Goal: Find specific page/section: Find specific page/section

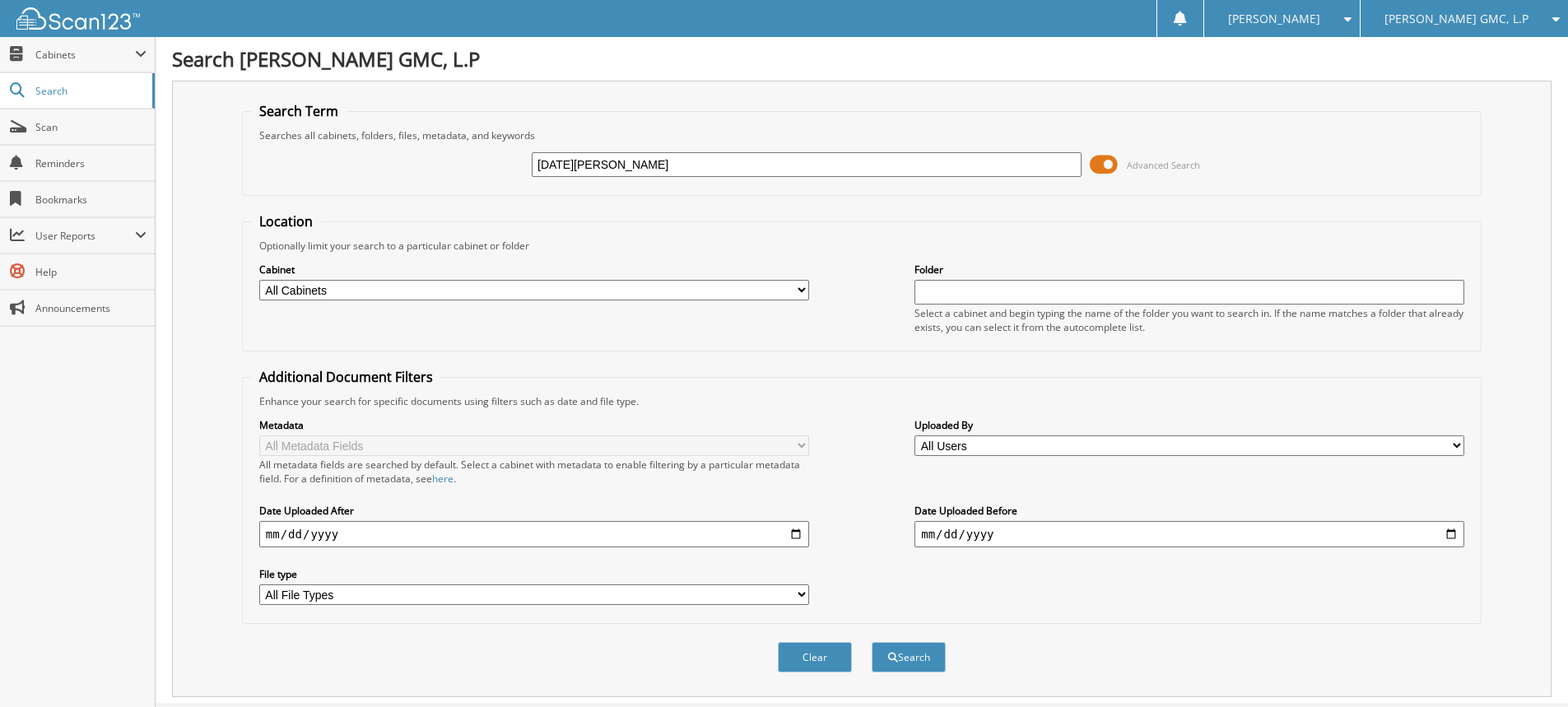
type input "lucia sandoval"
click at [872, 642] on button "Search" at bounding box center [909, 657] width 74 height 31
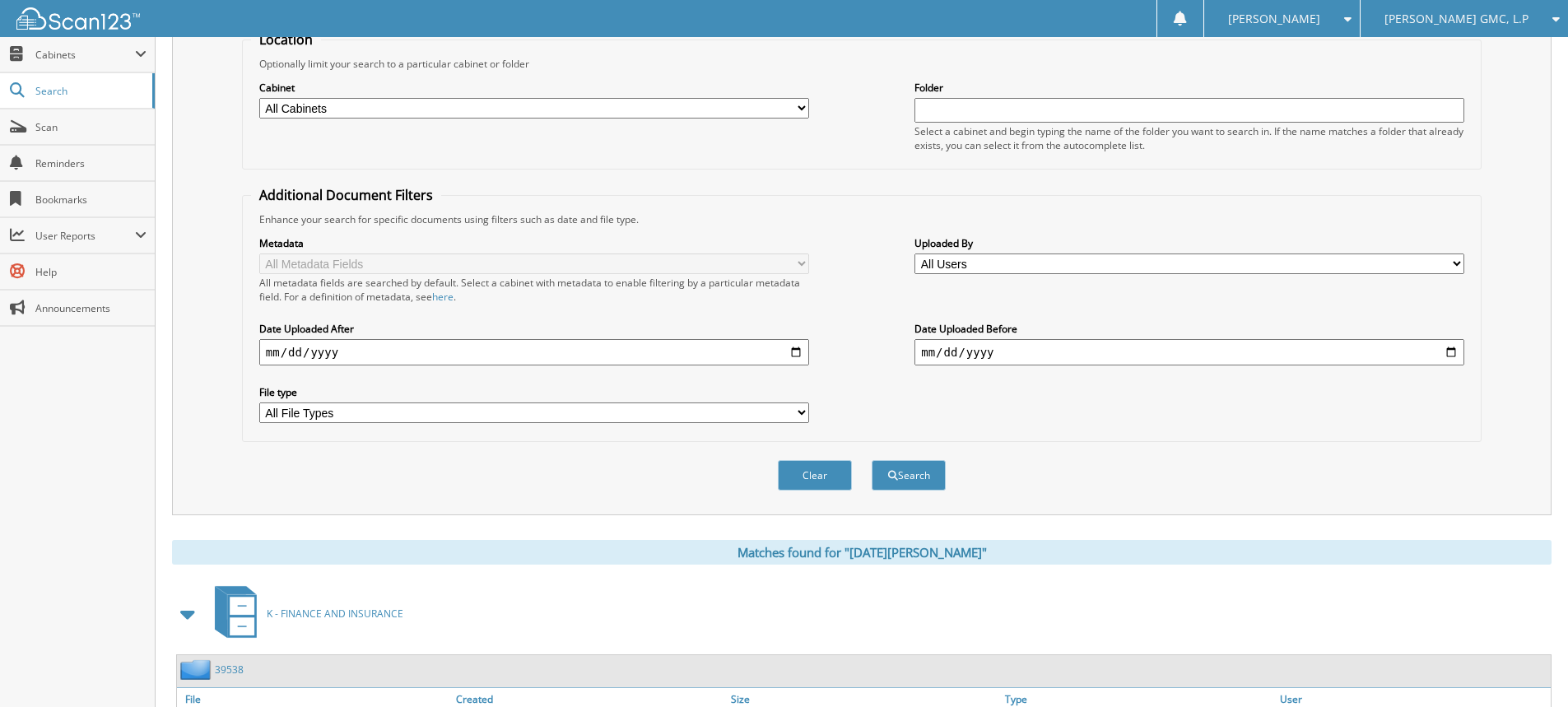
scroll to position [304, 0]
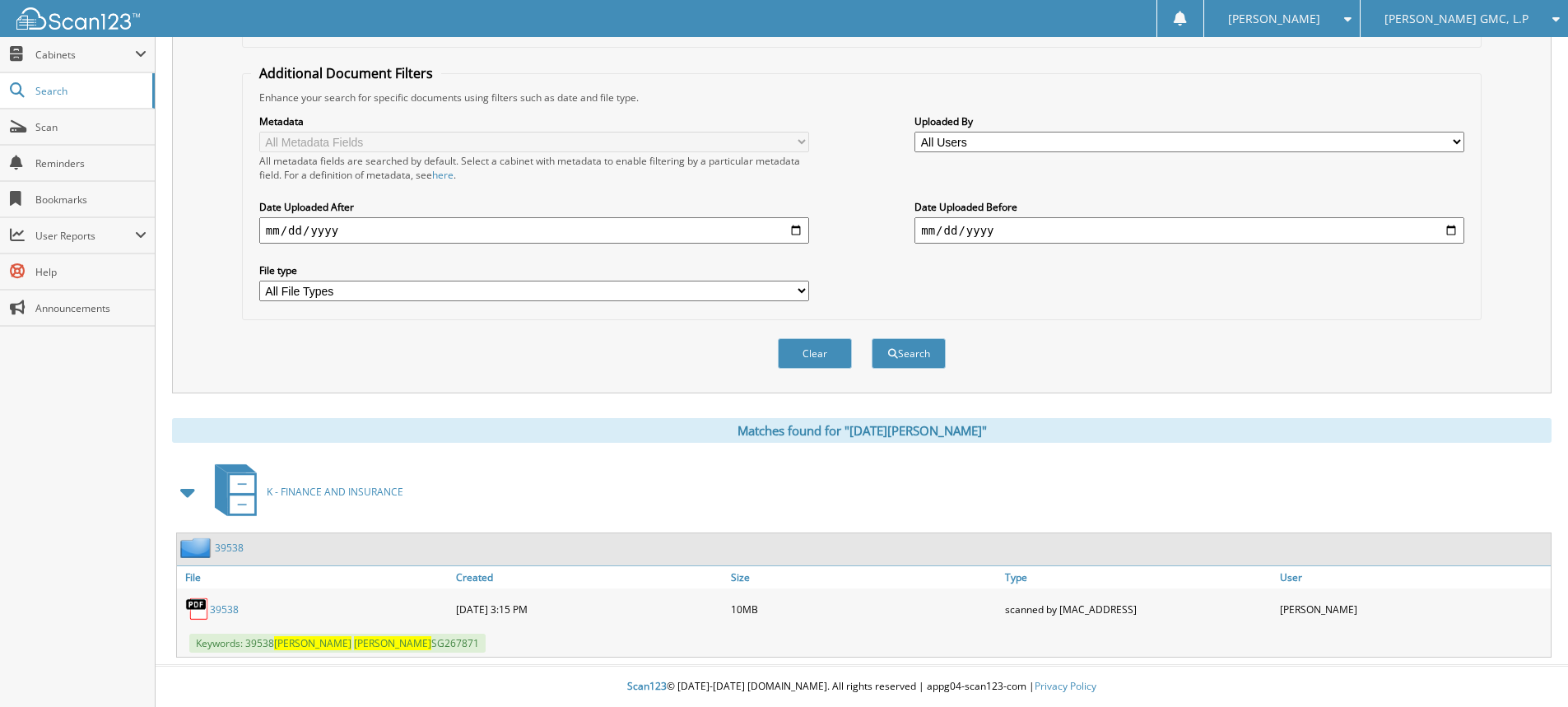
click at [220, 610] on link "39538" at bounding box center [224, 610] width 29 height 14
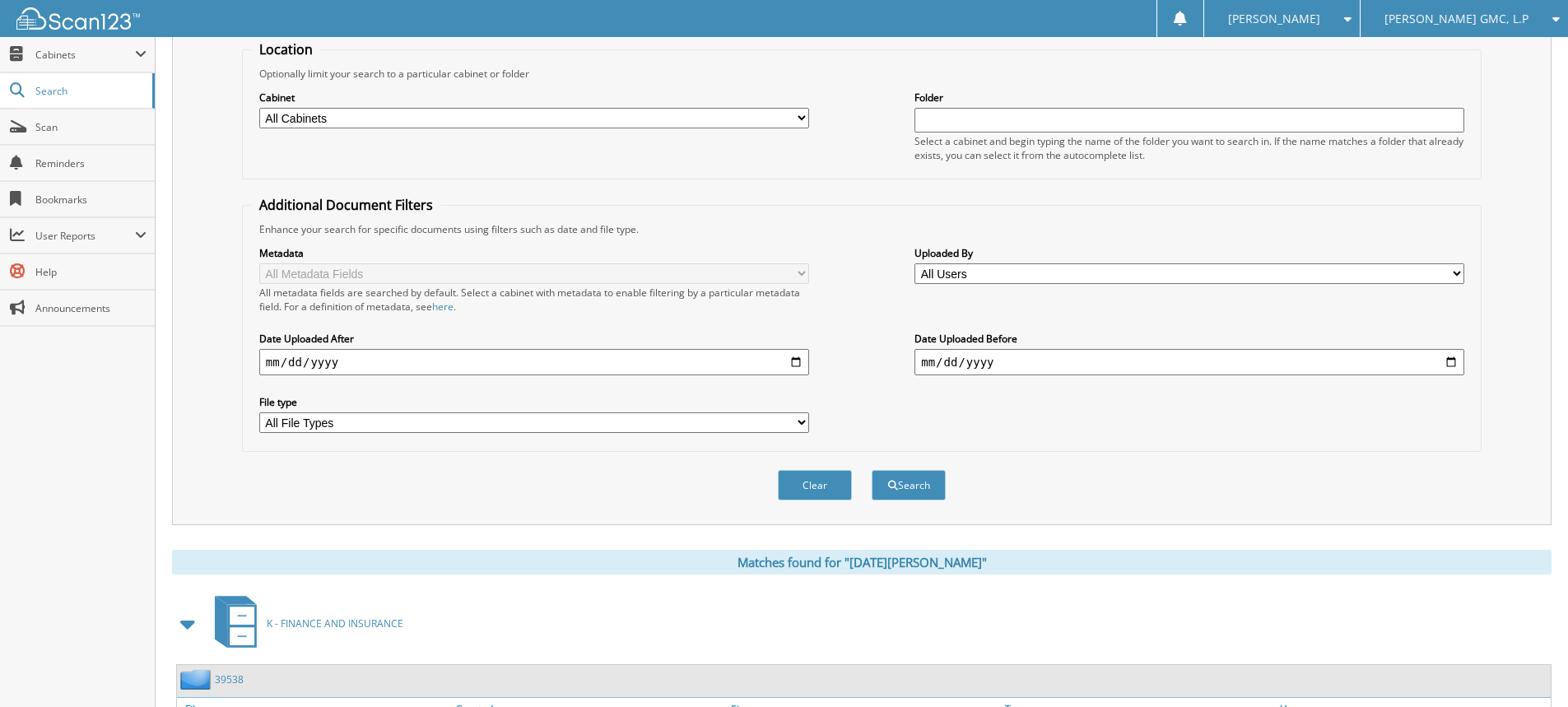
scroll to position [0, 0]
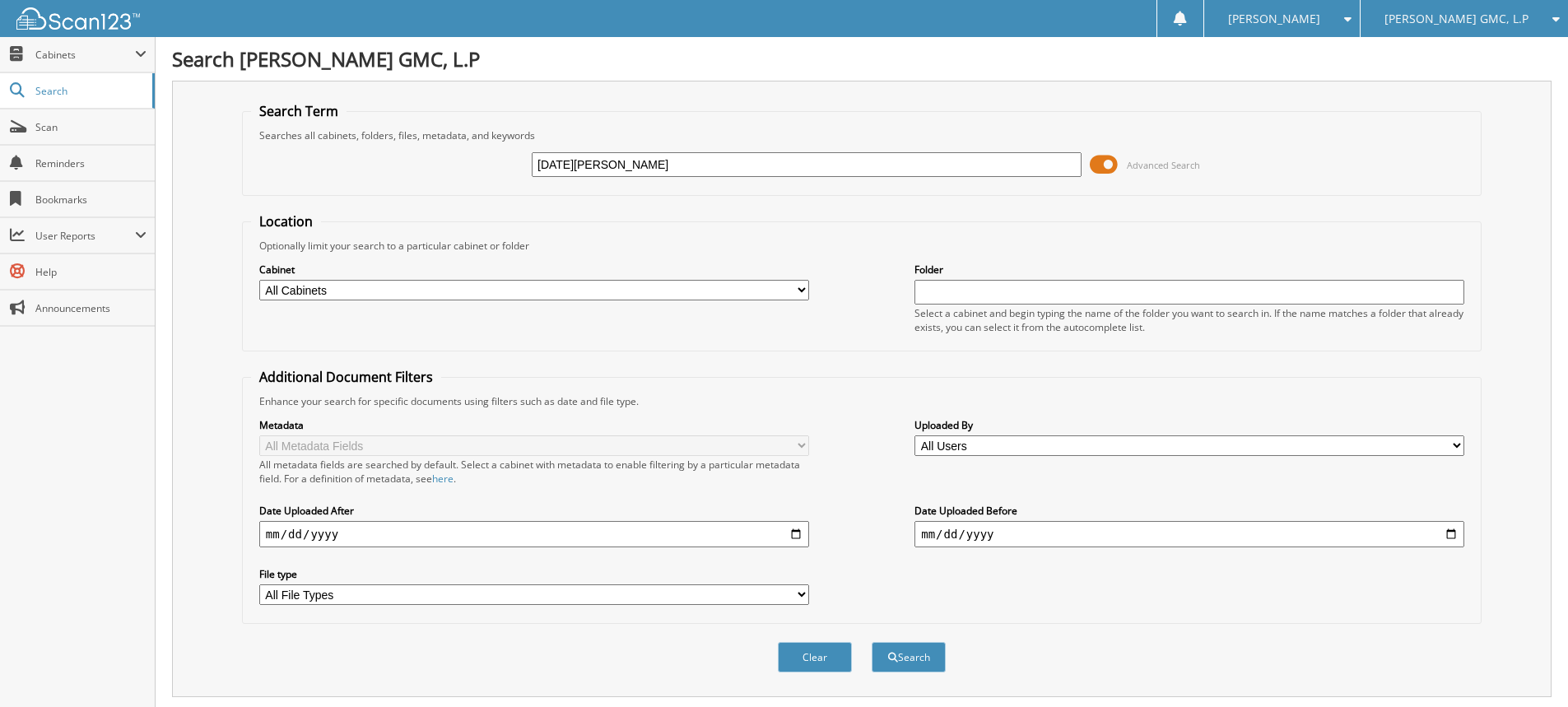
drag, startPoint x: 671, startPoint y: 168, endPoint x: 478, endPoint y: 159, distance: 193.2
click at [478, 160] on div "lucia sandoval Advanced Search" at bounding box center [861, 164] width 1222 height 45
type input ","
type input "monnie harrison"
click at [872, 642] on button "Search" at bounding box center [909, 657] width 74 height 31
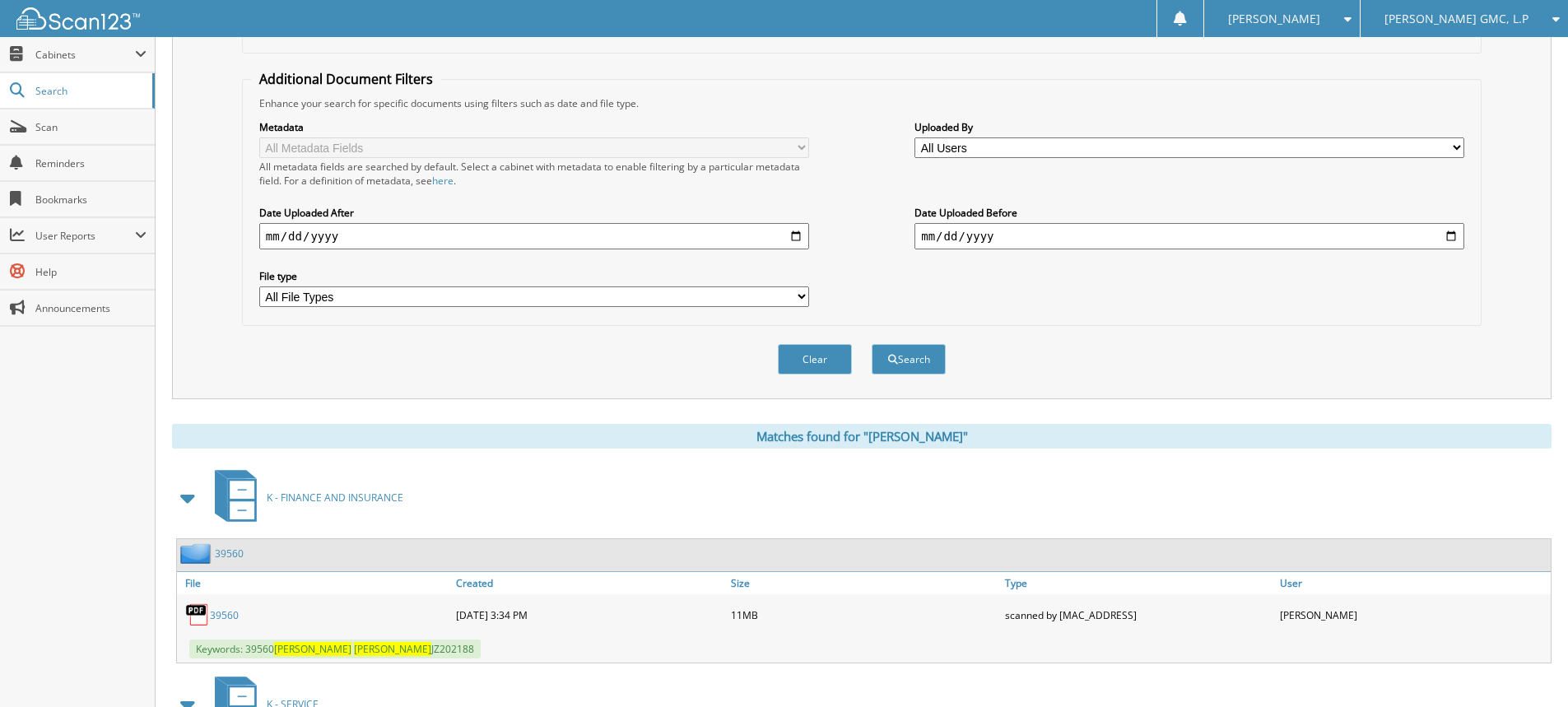
scroll to position [659, 0]
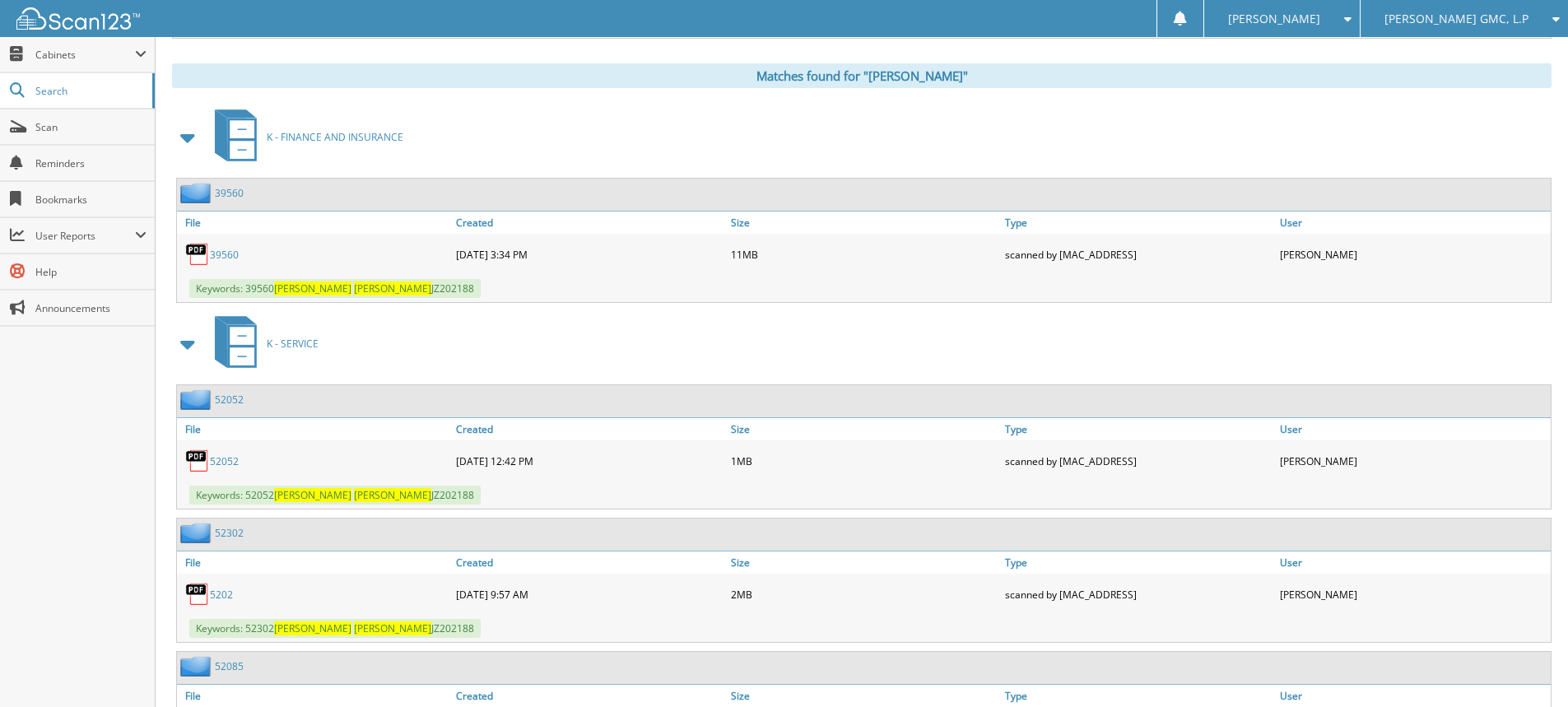
click at [220, 255] on link "39560" at bounding box center [224, 255] width 29 height 14
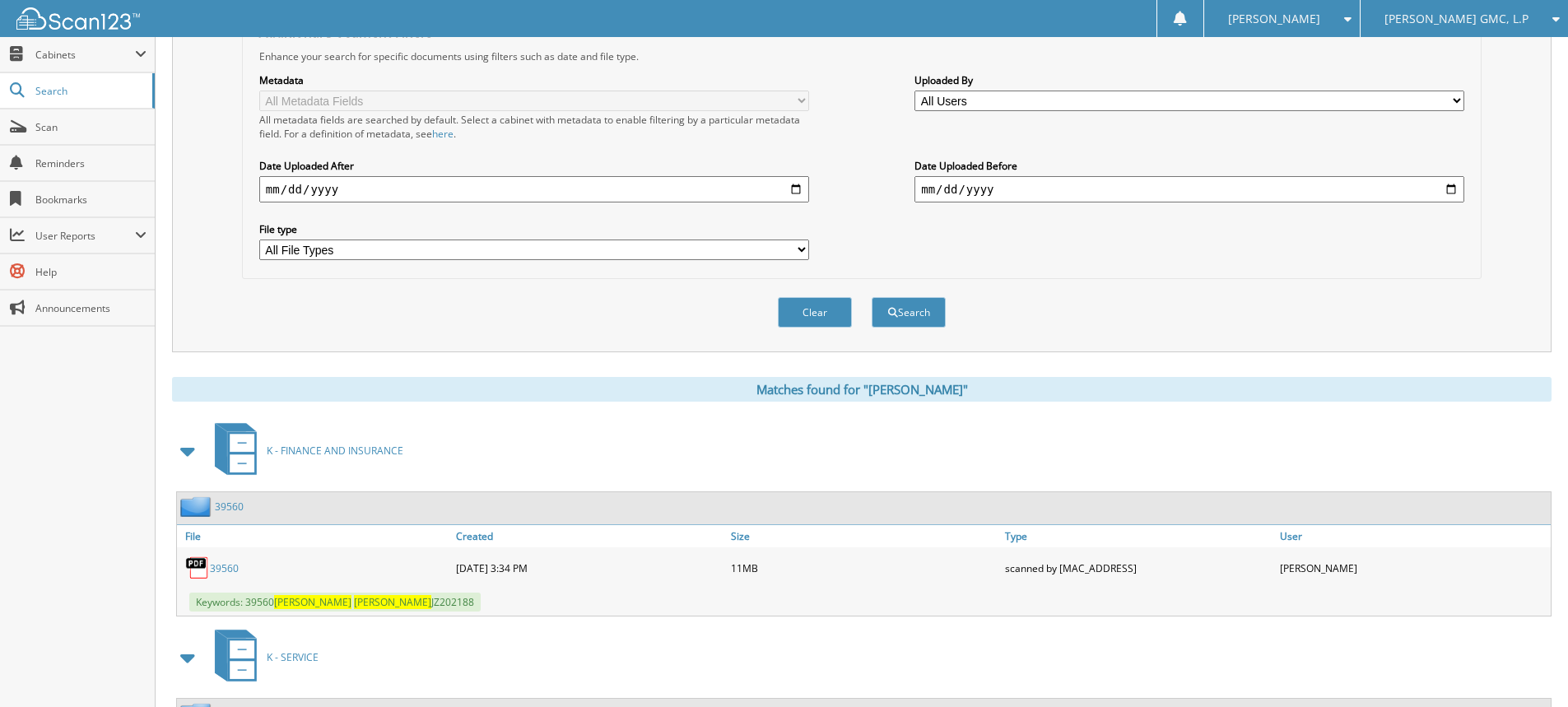
scroll to position [82, 0]
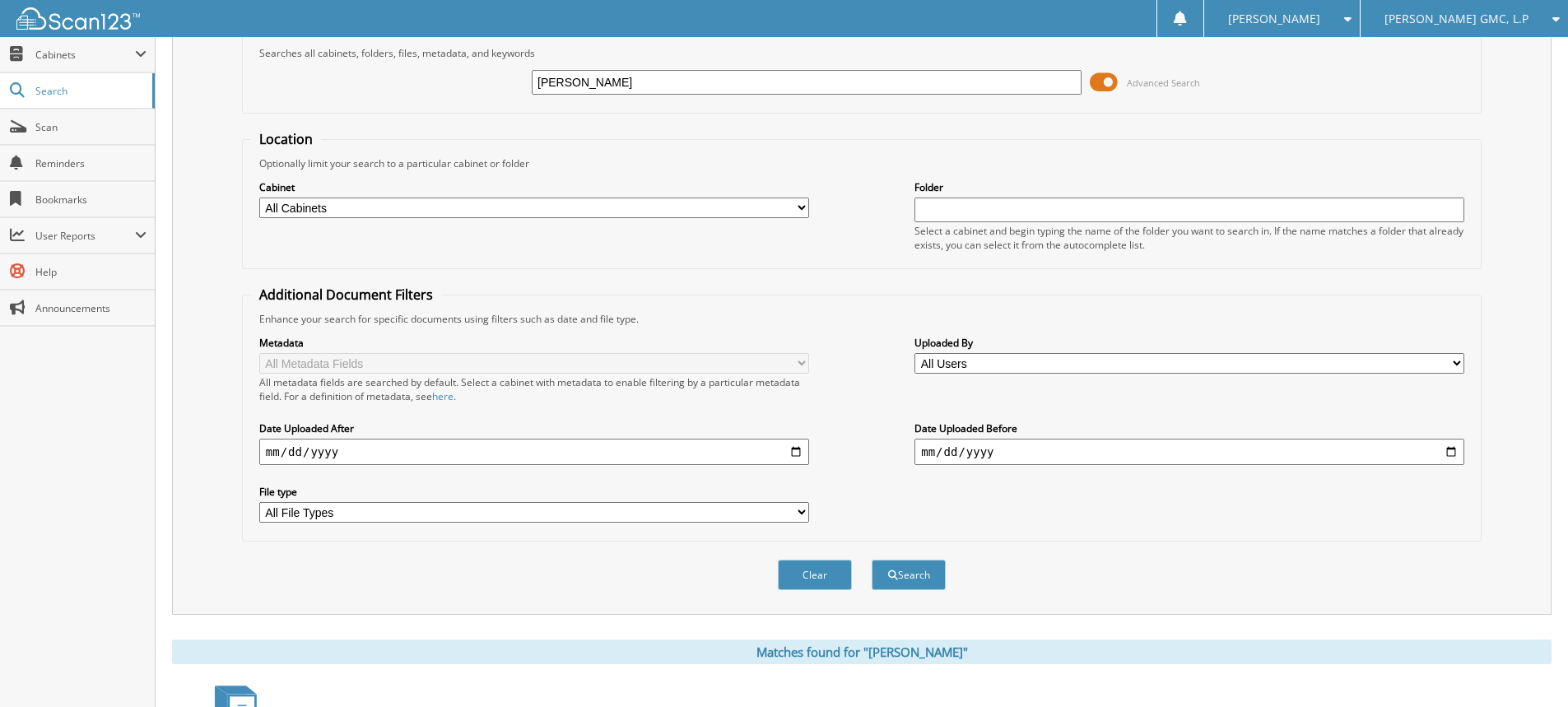
drag, startPoint x: 666, startPoint y: 88, endPoint x: 397, endPoint y: 45, distance: 272.4
click at [401, 52] on fieldset "Search Term Searches all cabinets, folders, files, metadata, and keywords monni…" at bounding box center [861, 66] width 1239 height 94
type input "jayla lebeau"
click at [872, 560] on button "Search" at bounding box center [909, 575] width 74 height 31
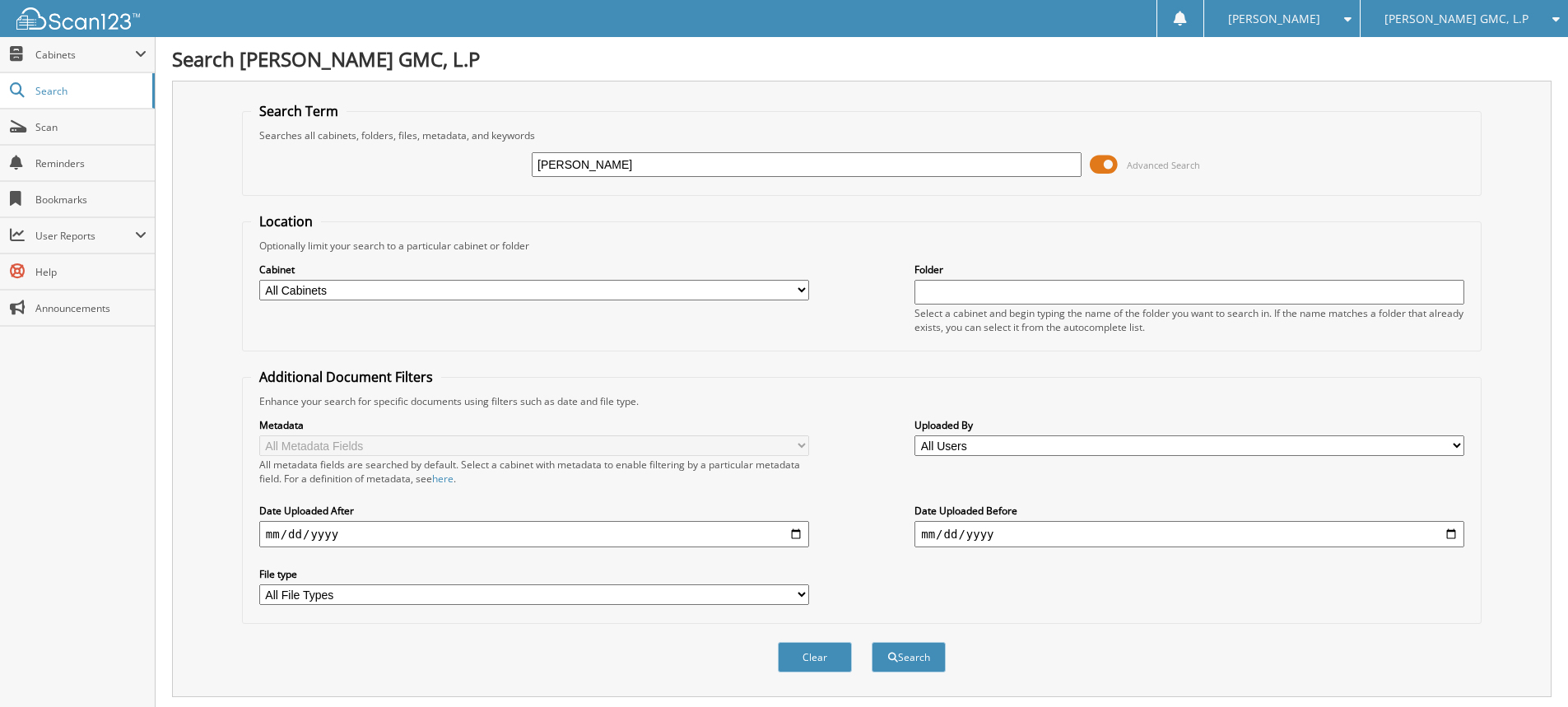
scroll to position [304, 0]
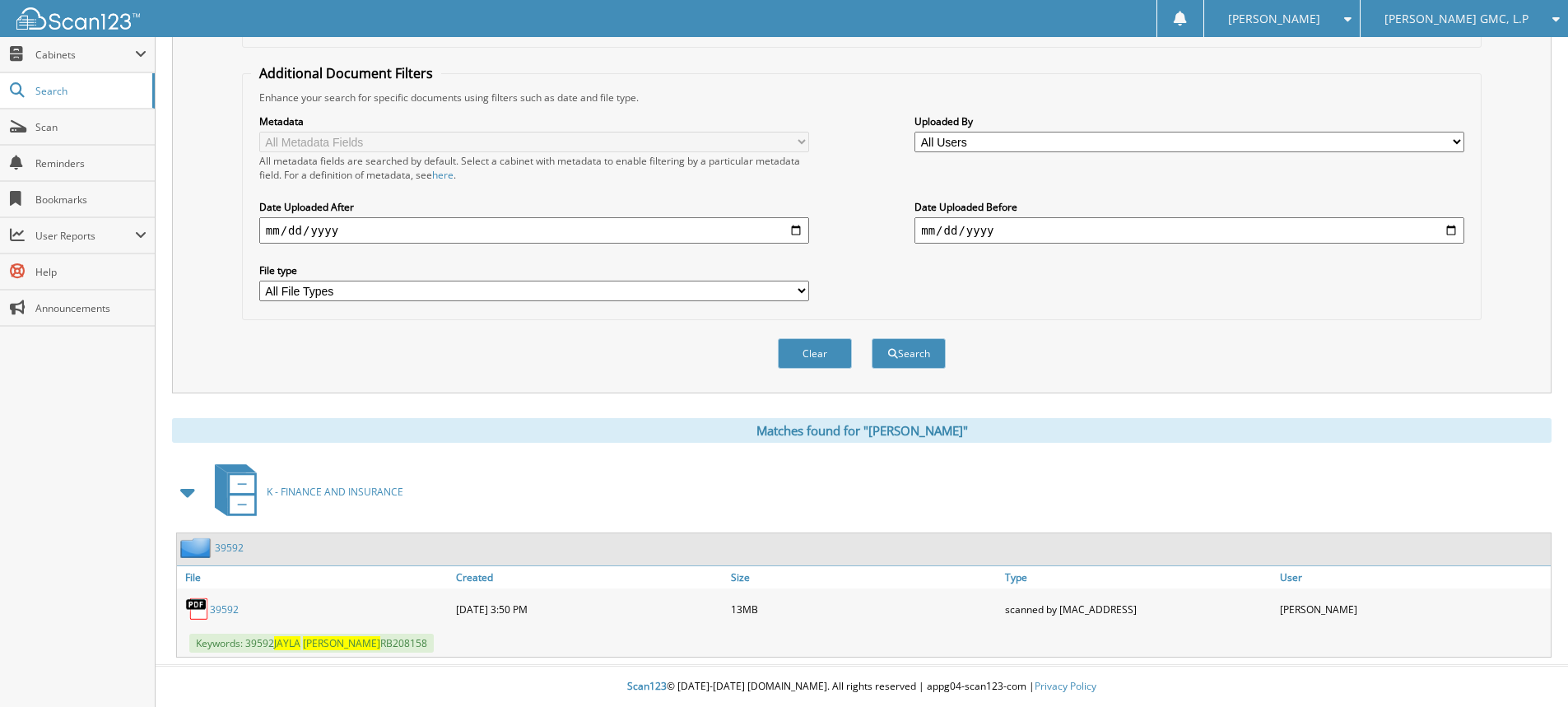
click at [218, 605] on link "39592" at bounding box center [224, 610] width 29 height 14
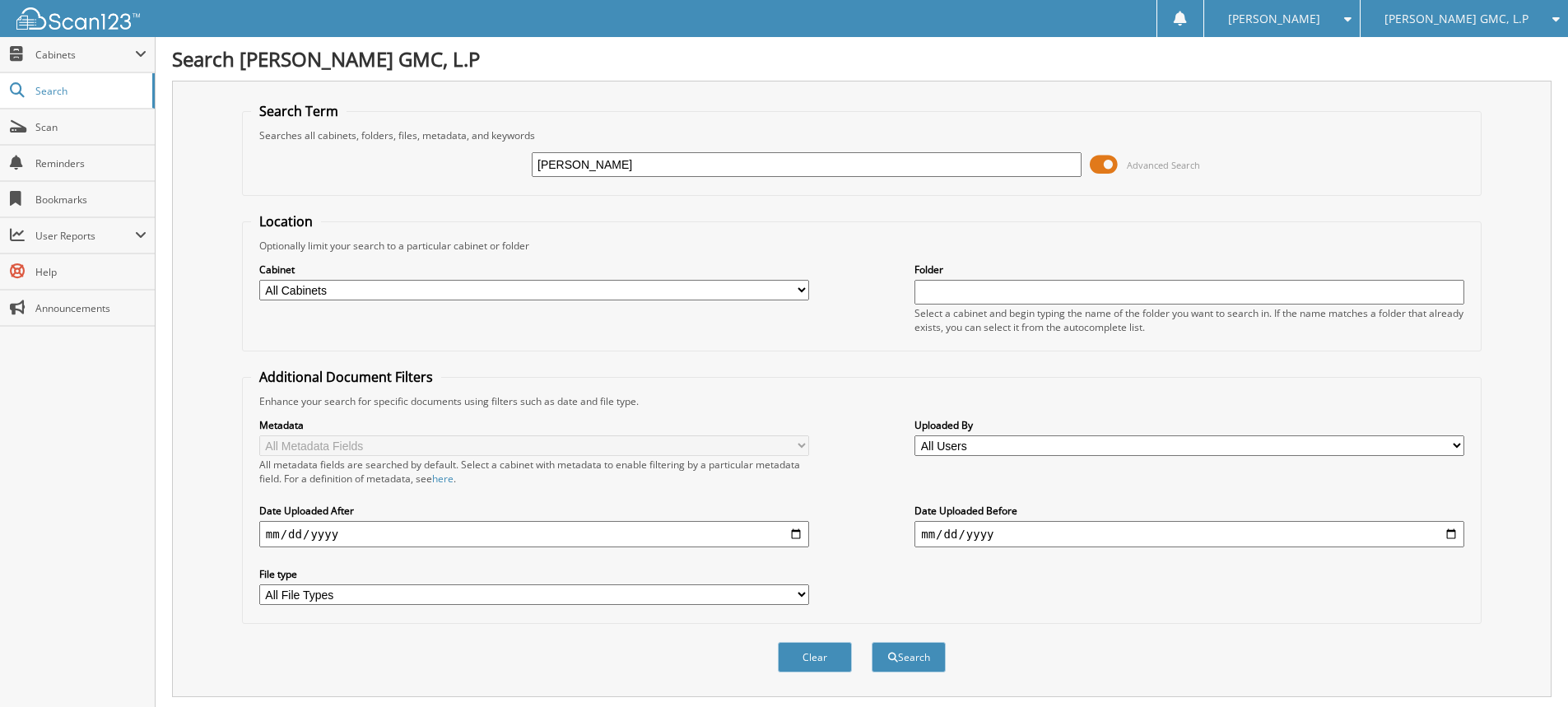
drag, startPoint x: 659, startPoint y: 163, endPoint x: 345, endPoint y: 165, distance: 314.0
click at [345, 166] on div "jayla lebeau Advanced Search" at bounding box center [861, 164] width 1222 height 45
type input "finance reserve"
click at [872, 642] on button "Search" at bounding box center [909, 657] width 74 height 31
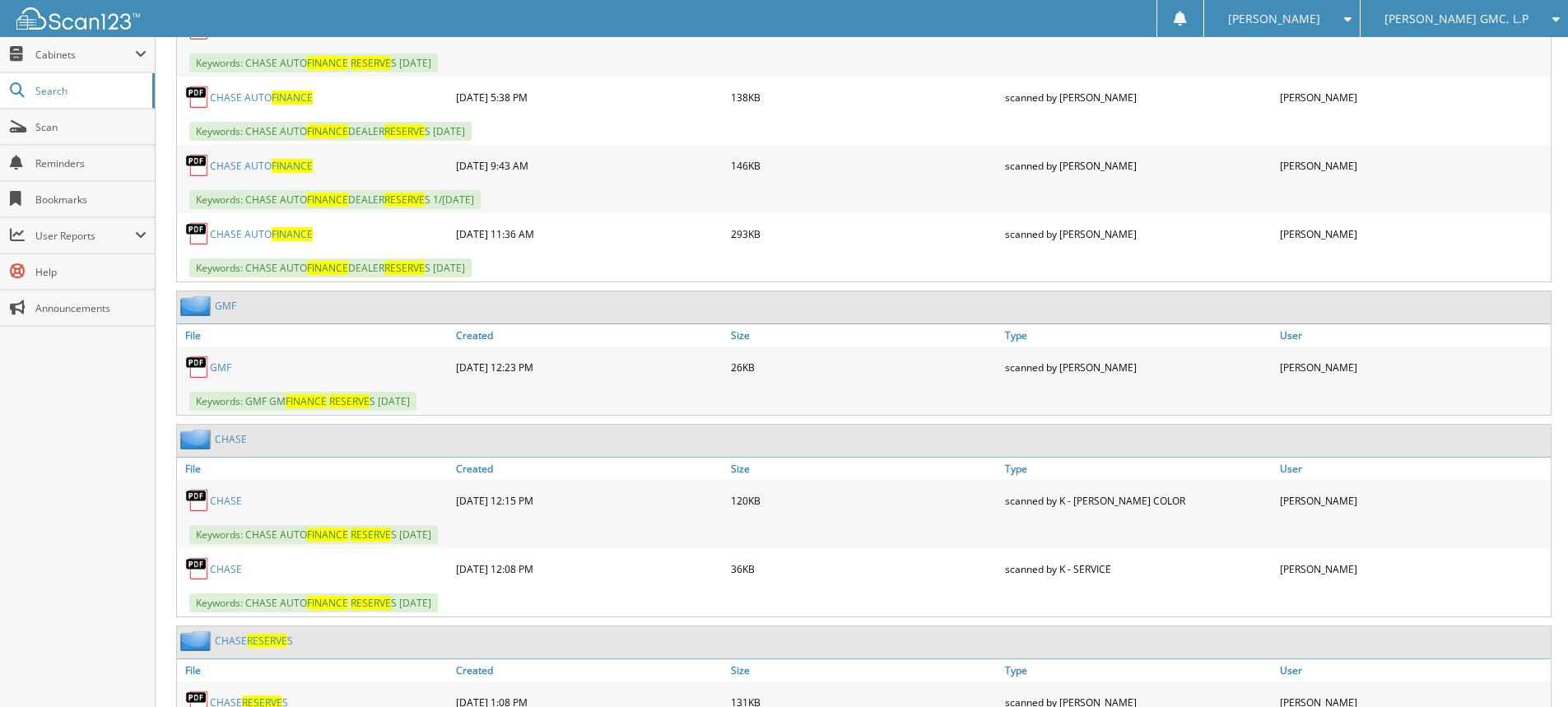
scroll to position [1152, 0]
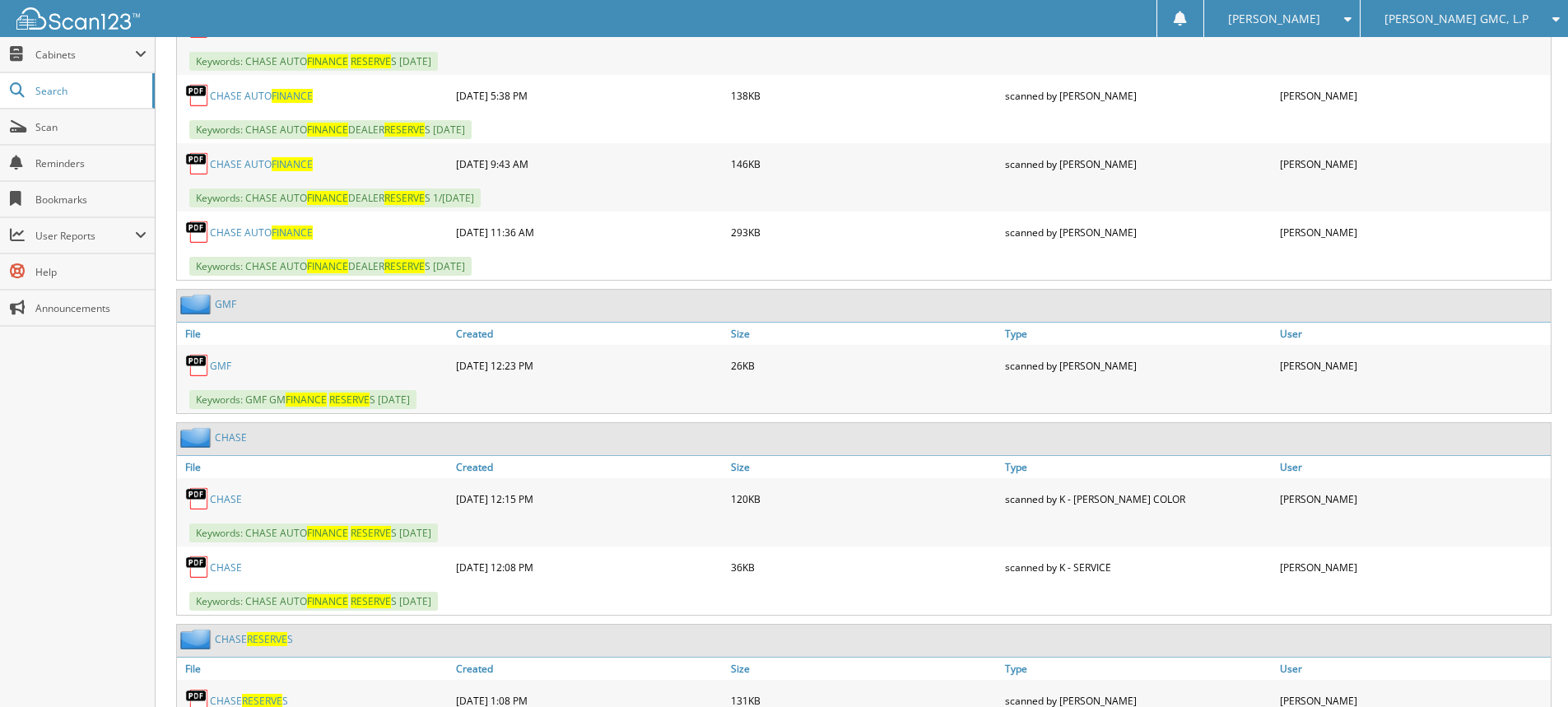
click at [227, 305] on link "GMF" at bounding box center [226, 304] width 21 height 14
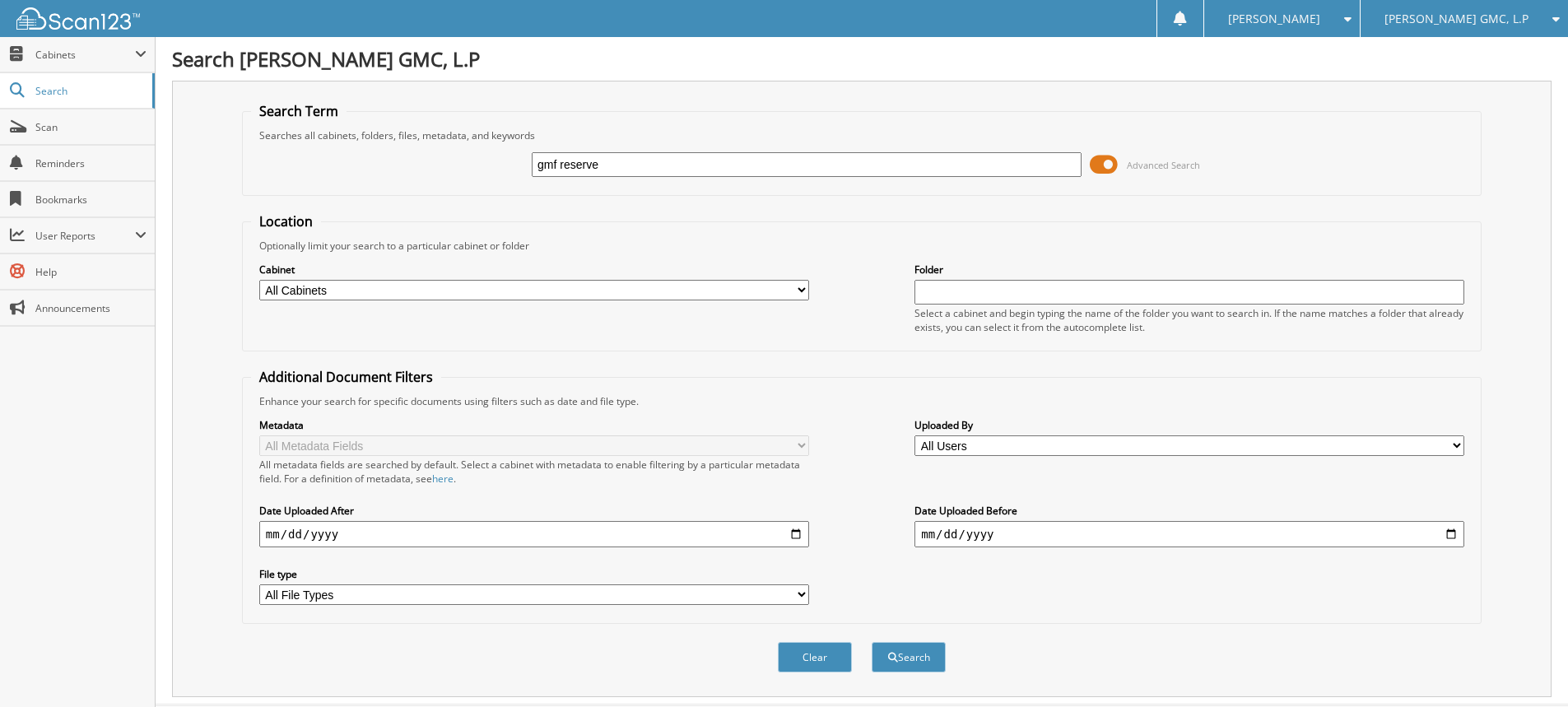
type input "gmf reserve"
click at [872, 642] on button "Search" at bounding box center [909, 657] width 74 height 31
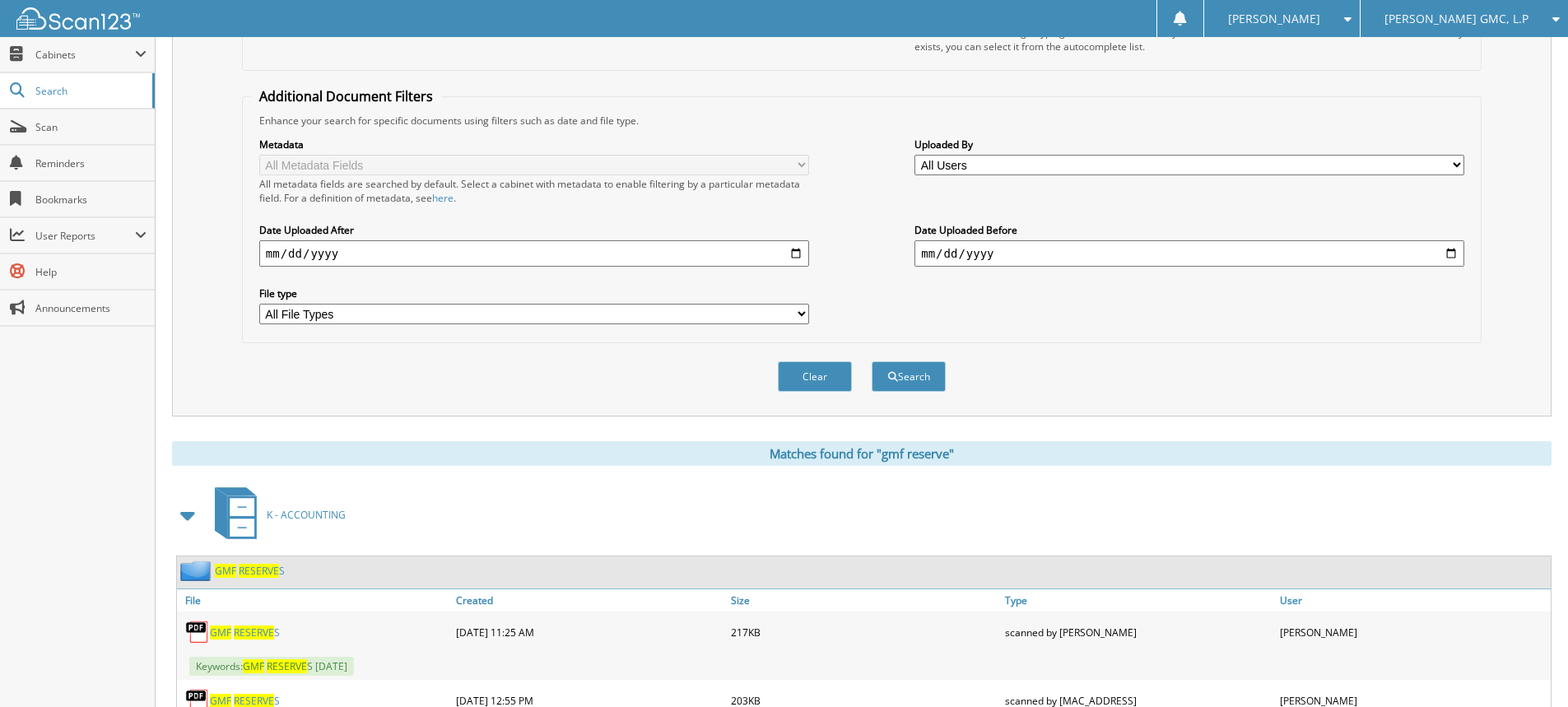
scroll to position [412, 0]
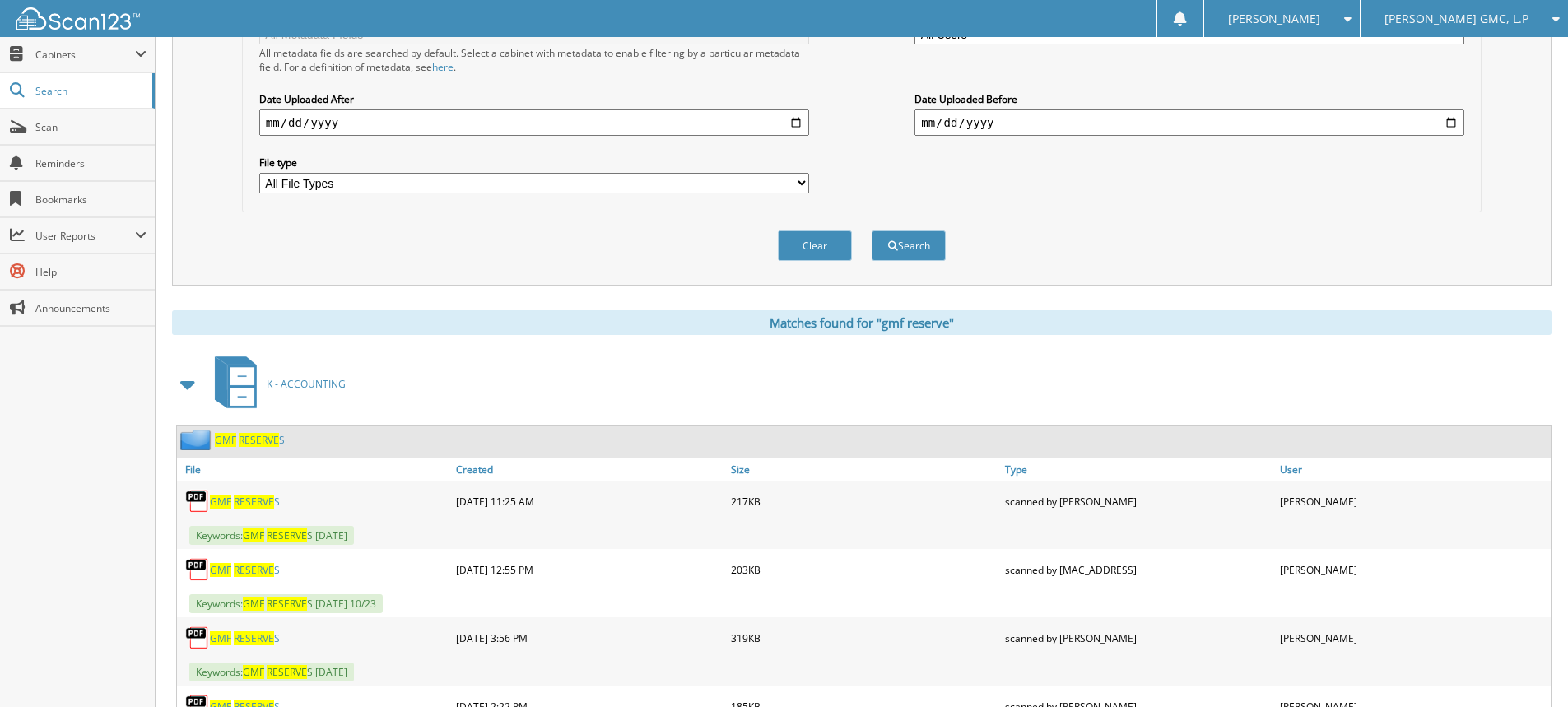
click at [237, 438] on link "GMF RESERVE S" at bounding box center [250, 440] width 70 height 14
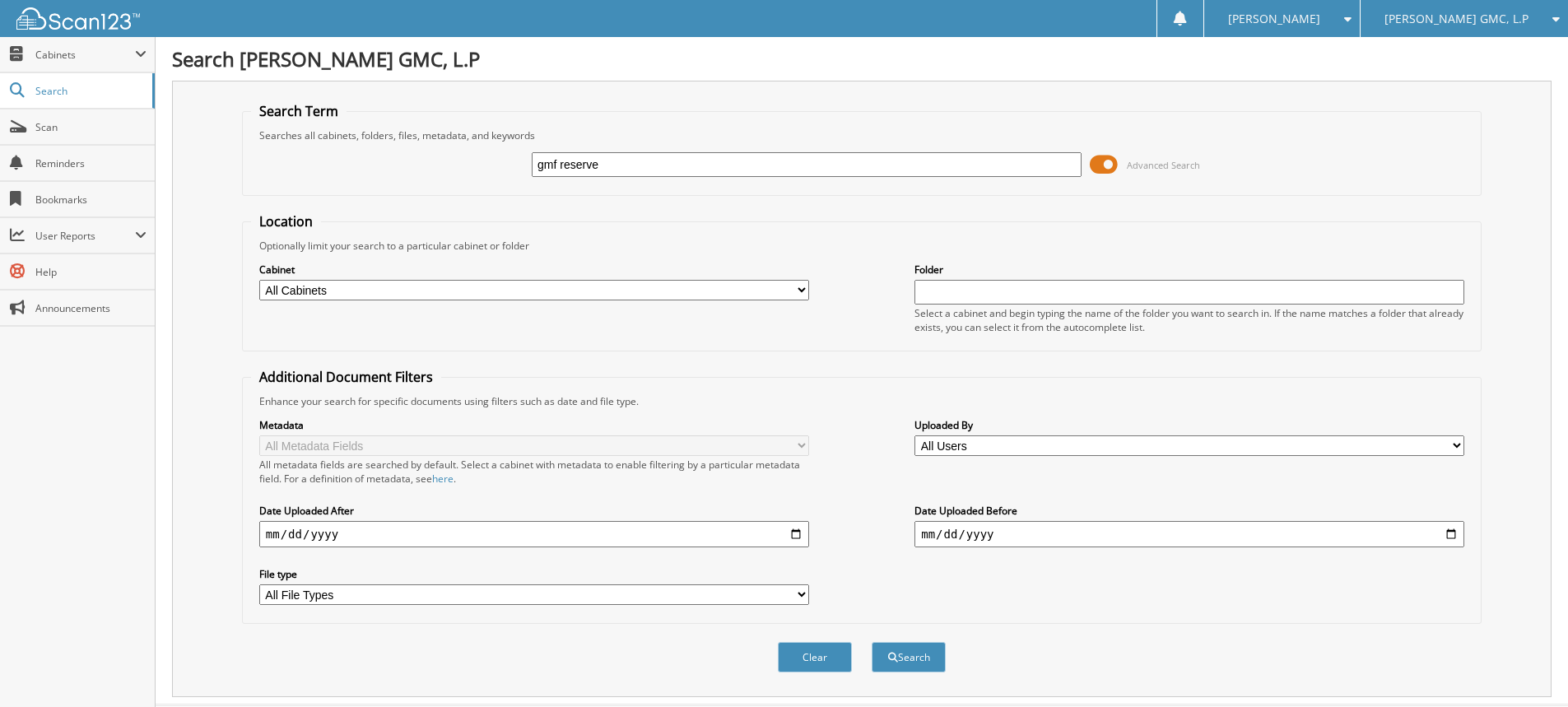
type input "gmf reserve"
click at [872, 642] on button "Search" at bounding box center [909, 657] width 74 height 31
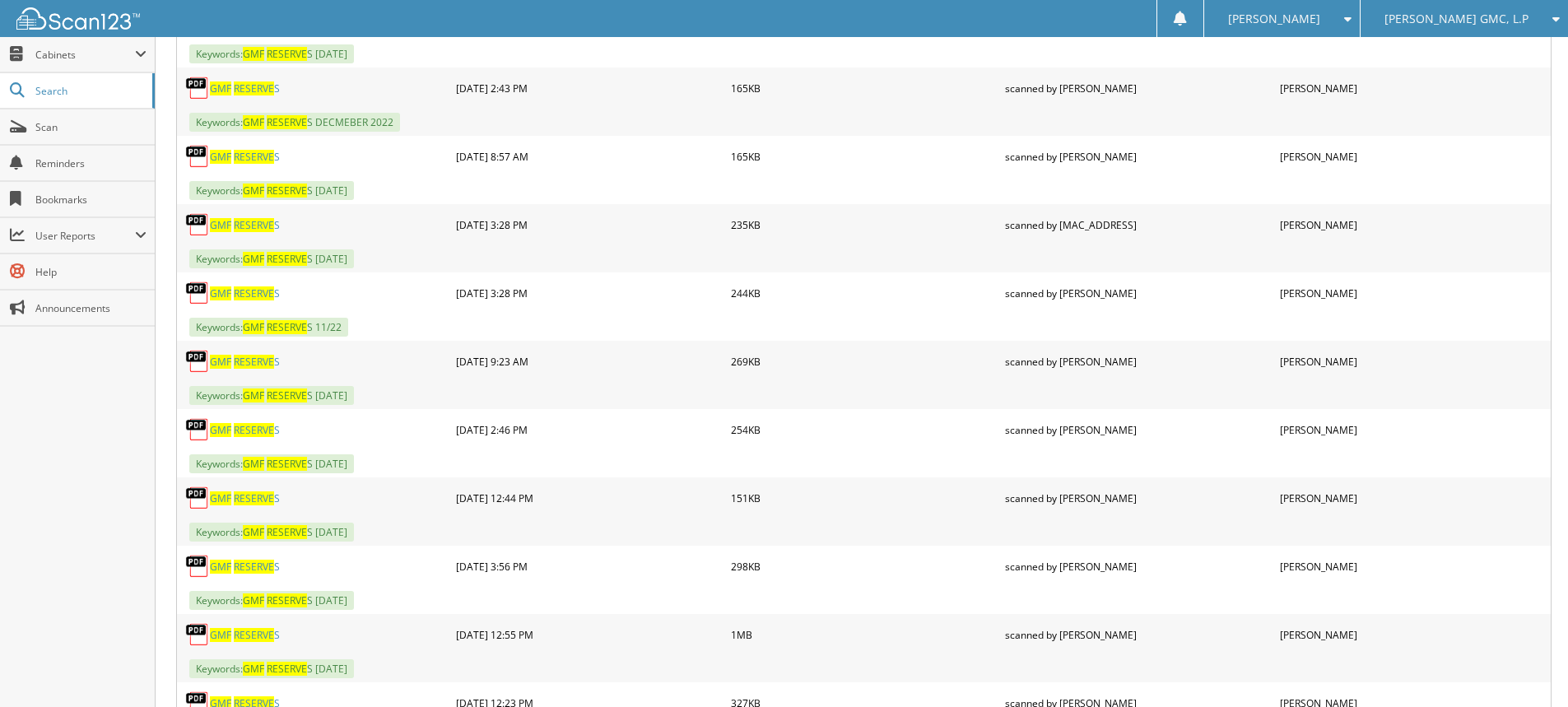
scroll to position [659, 0]
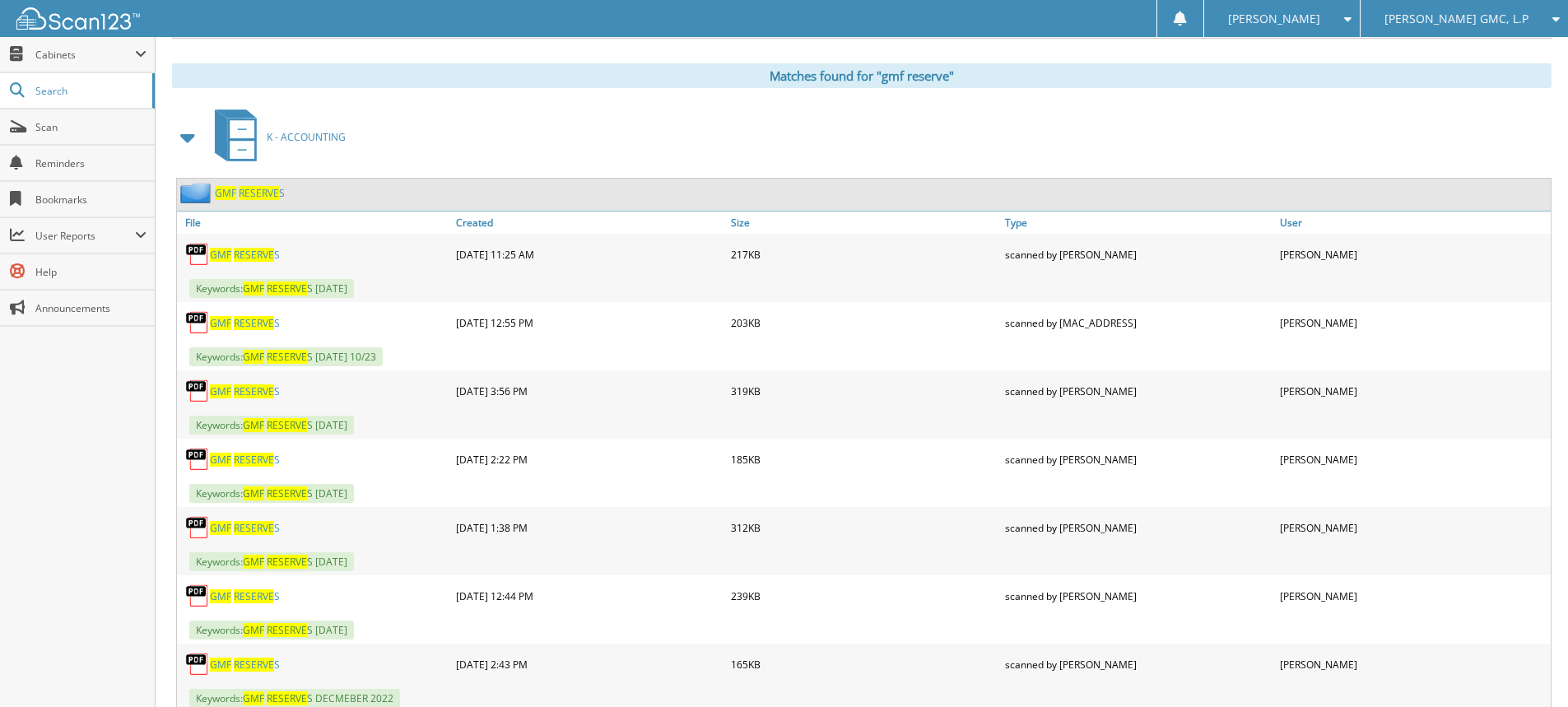
click at [188, 139] on span at bounding box center [188, 137] width 23 height 30
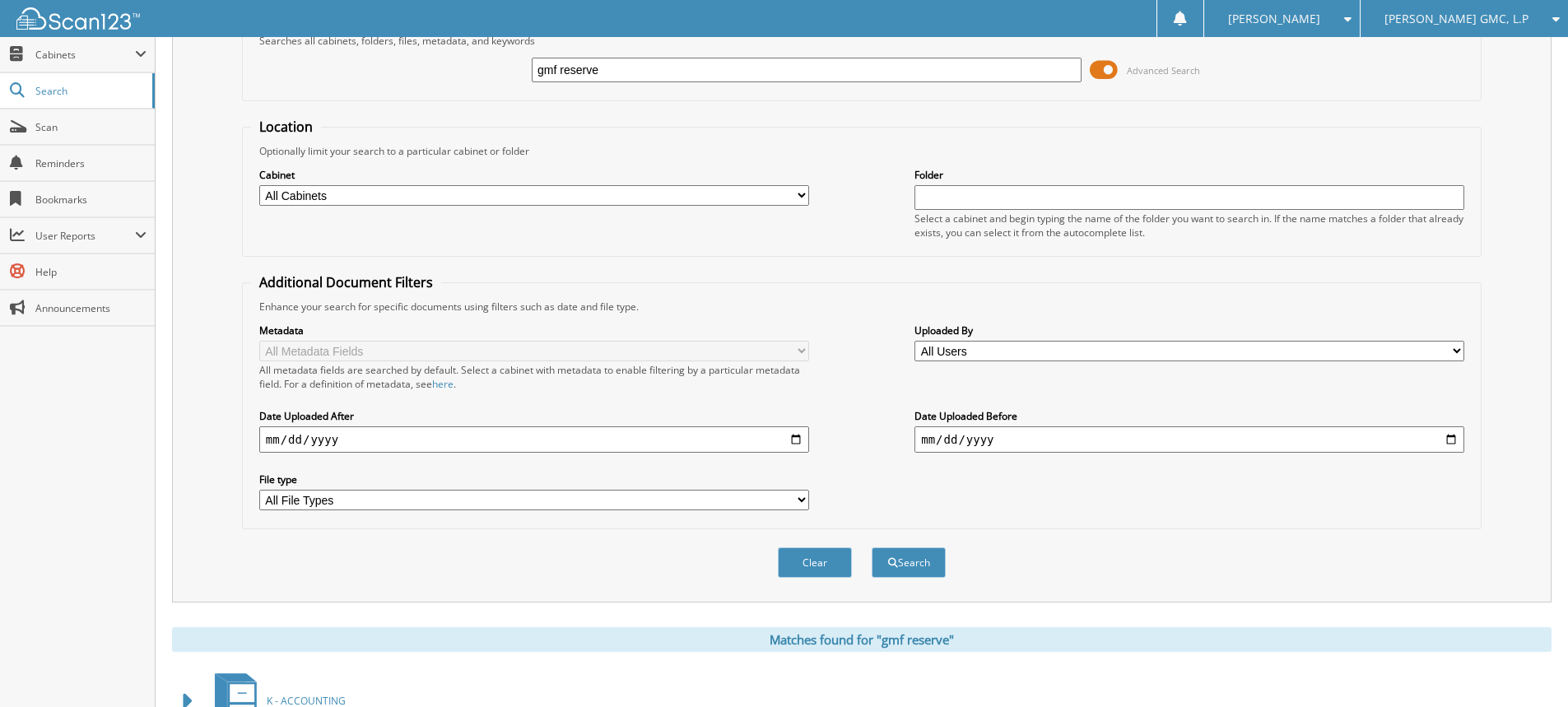
scroll to position [0, 0]
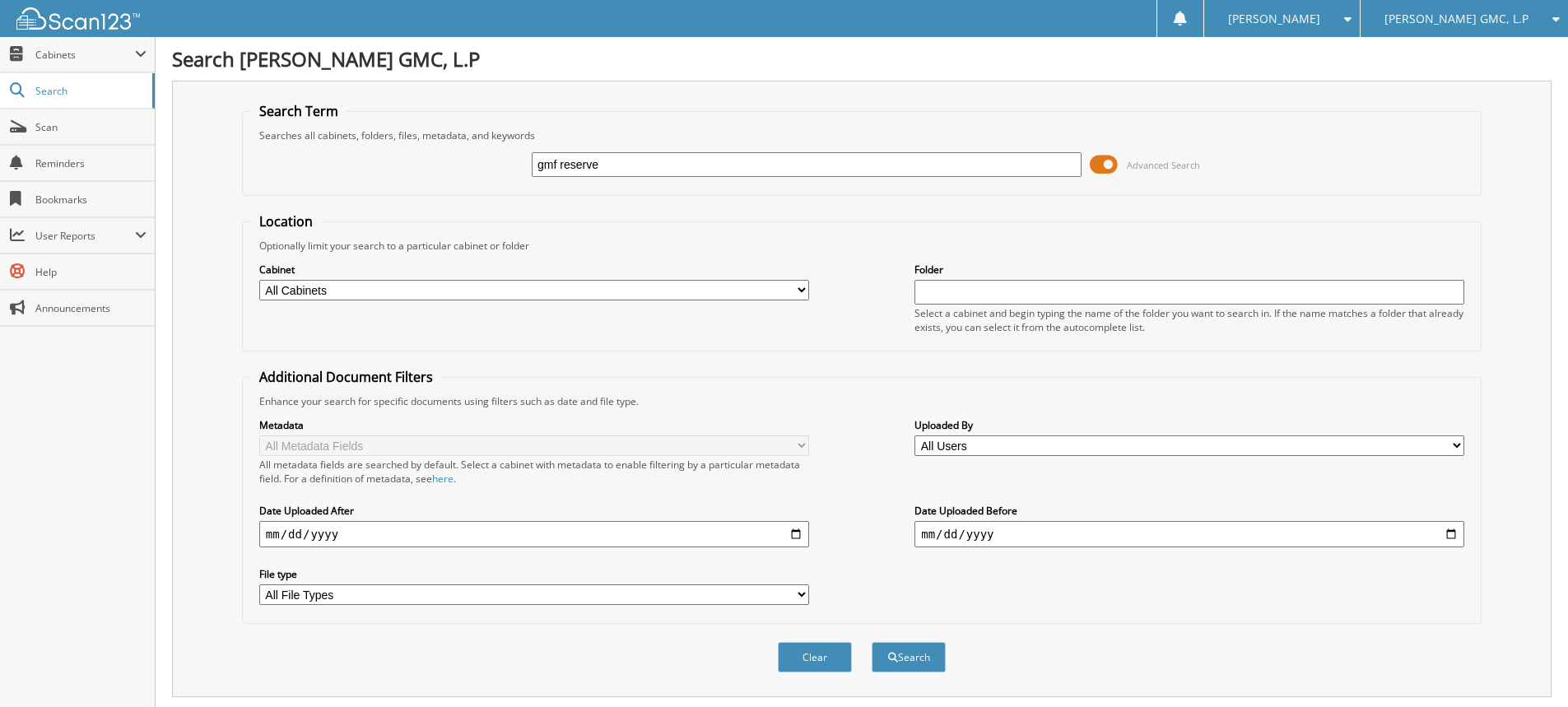
drag, startPoint x: 622, startPoint y: 172, endPoint x: 444, endPoint y: 168, distance: 178.0
click at [449, 171] on div "gmf reserve Advanced Search" at bounding box center [861, 164] width 1222 height 45
type input "finance reserve"
click at [872, 642] on button "Search" at bounding box center [909, 657] width 74 height 31
drag, startPoint x: 574, startPoint y: 166, endPoint x: 434, endPoint y: 158, distance: 140.2
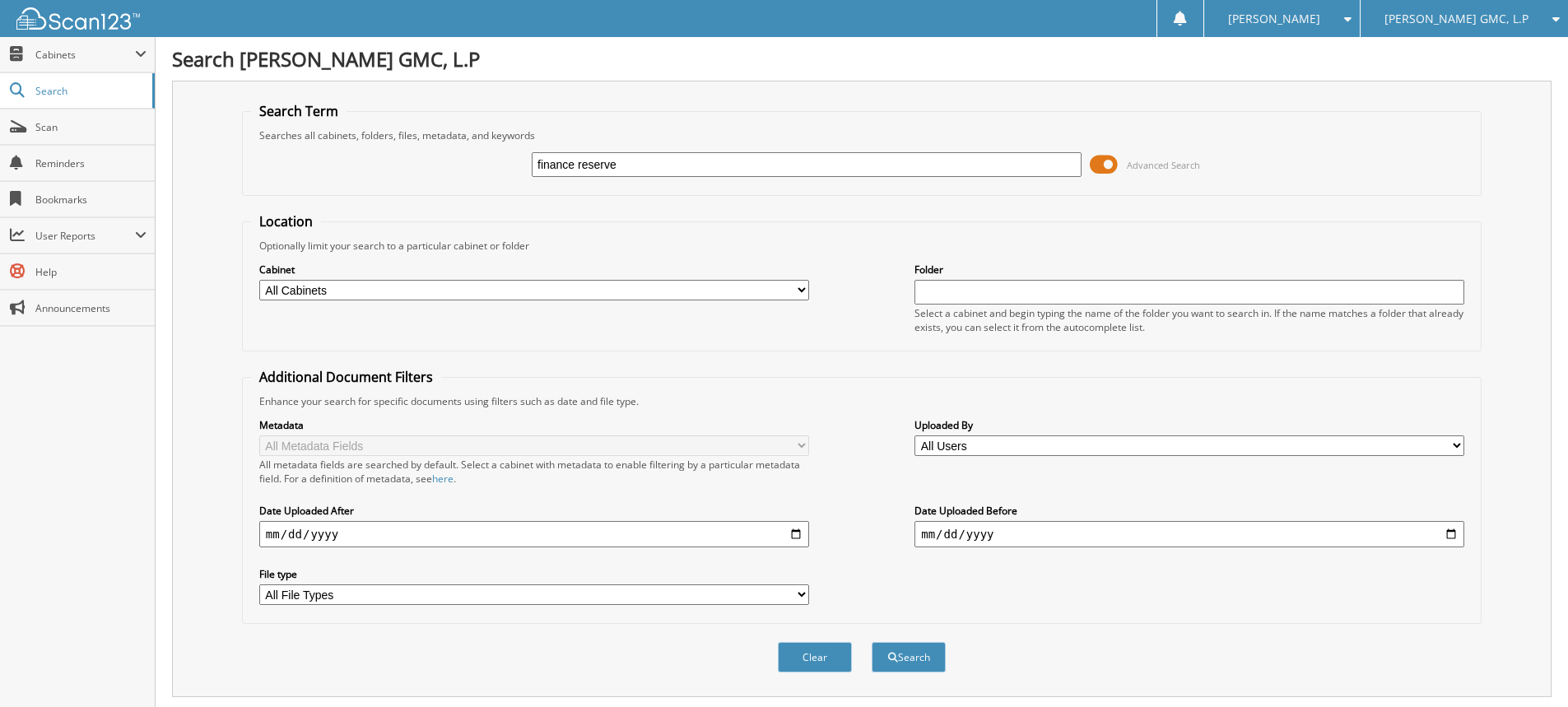
click at [438, 160] on div "finance reserve Advanced Search" at bounding box center [861, 164] width 1222 height 45
type input "dealer reserve"
click at [872, 642] on button "Search" at bounding box center [909, 657] width 74 height 31
click at [798, 534] on input "date" at bounding box center [533, 535] width 550 height 26
type input "[DATE]"
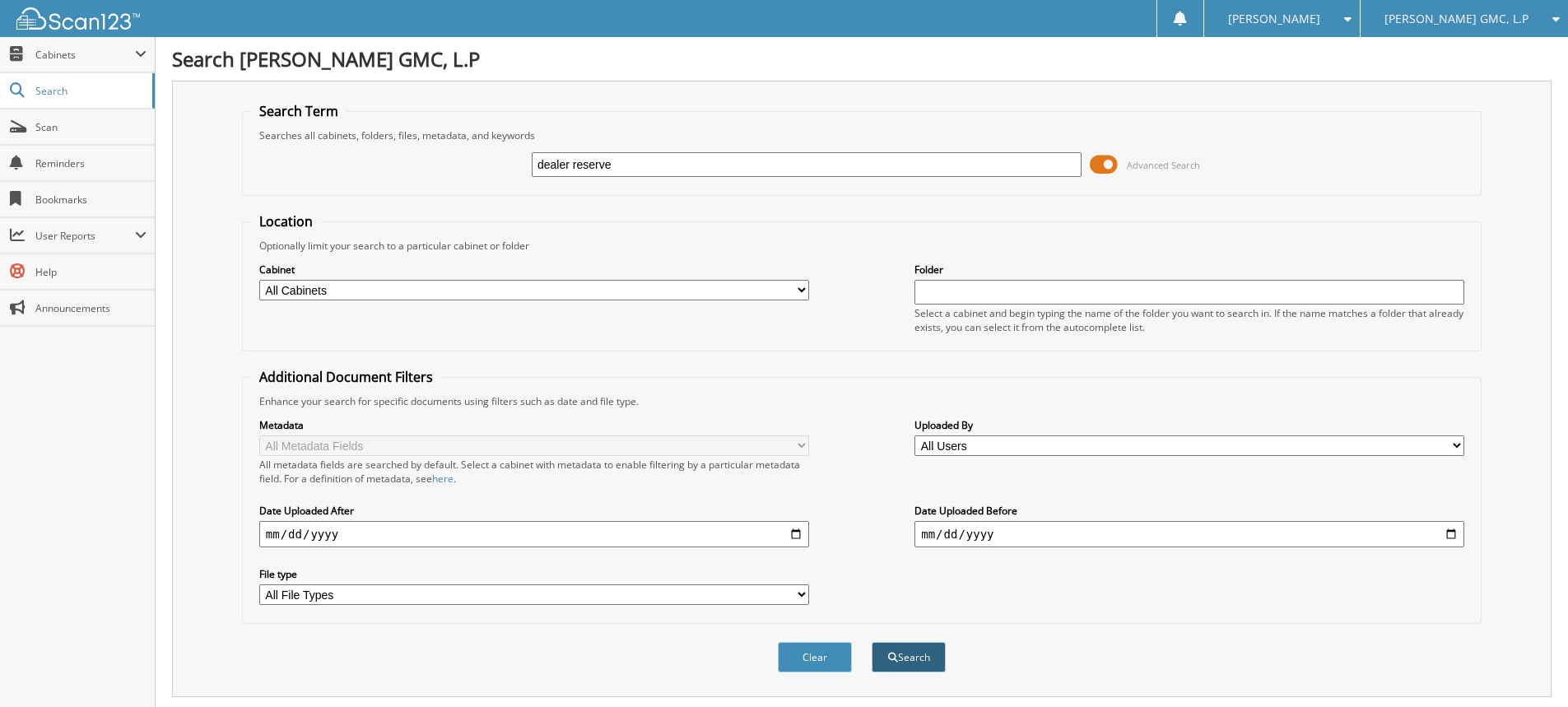
click at [924, 658] on button "Search" at bounding box center [909, 657] width 74 height 31
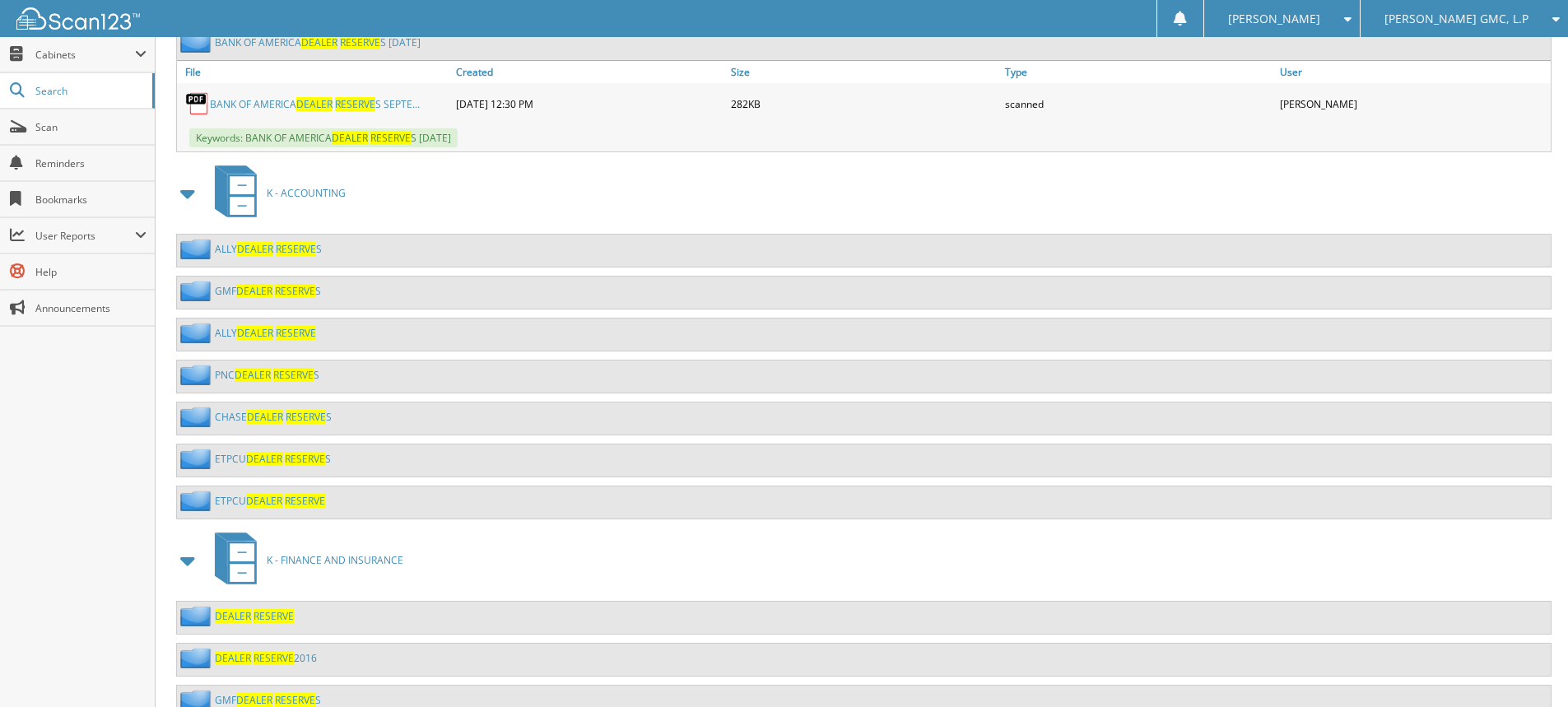
scroll to position [1444, 0]
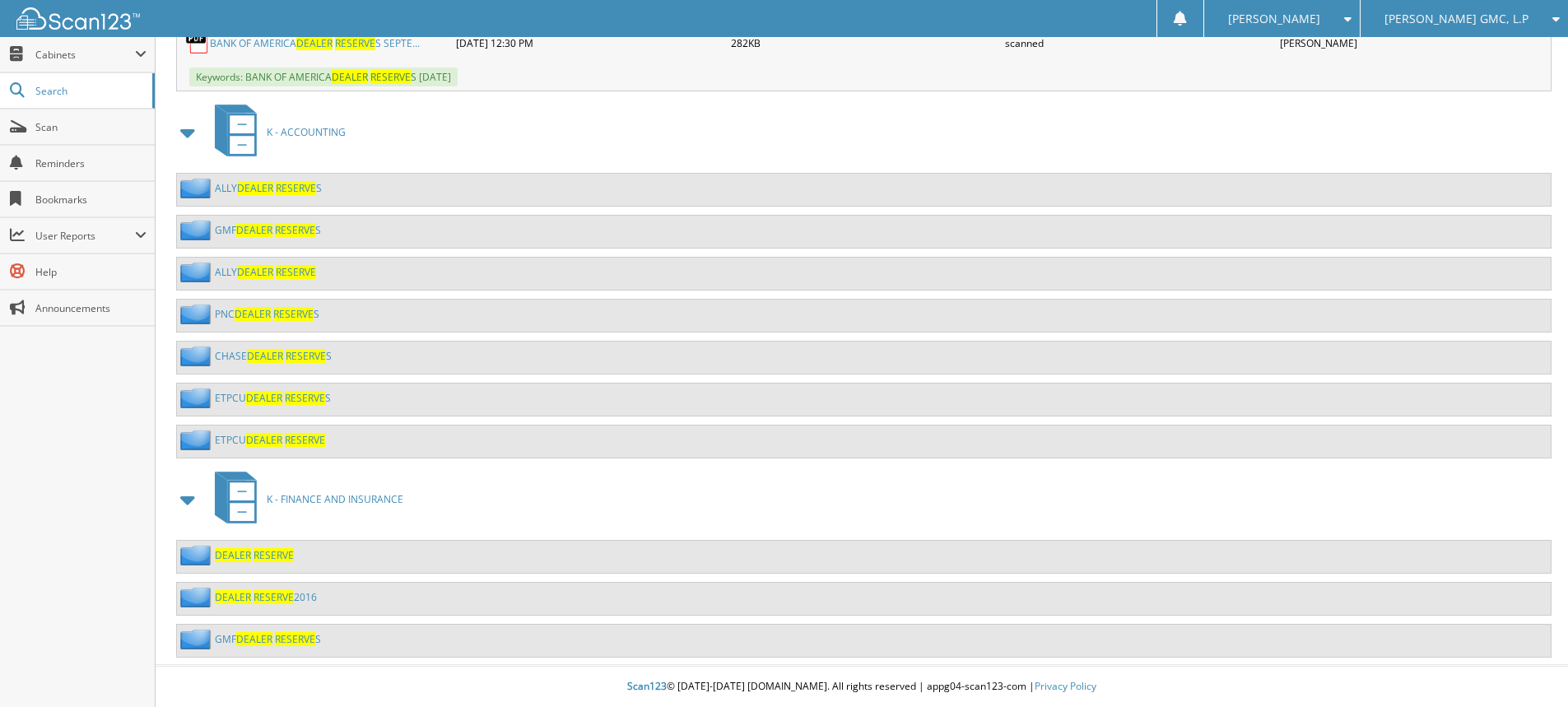
click at [230, 227] on link "GMF DEALER RESERVE S" at bounding box center [268, 230] width 106 height 14
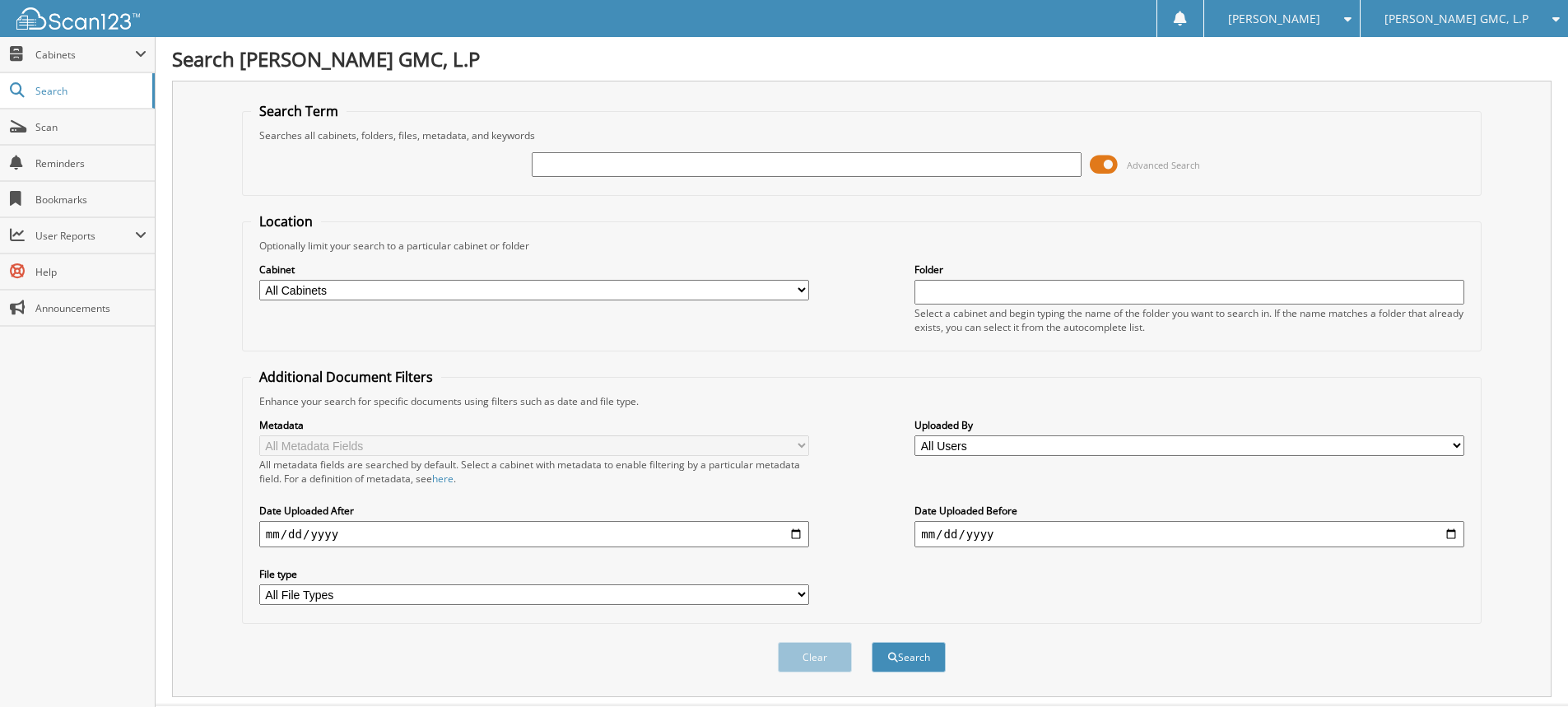
click at [567, 172] on input "text" at bounding box center [806, 164] width 550 height 24
type input "anthony glesener"
click at [872, 642] on button "Search" at bounding box center [909, 657] width 74 height 31
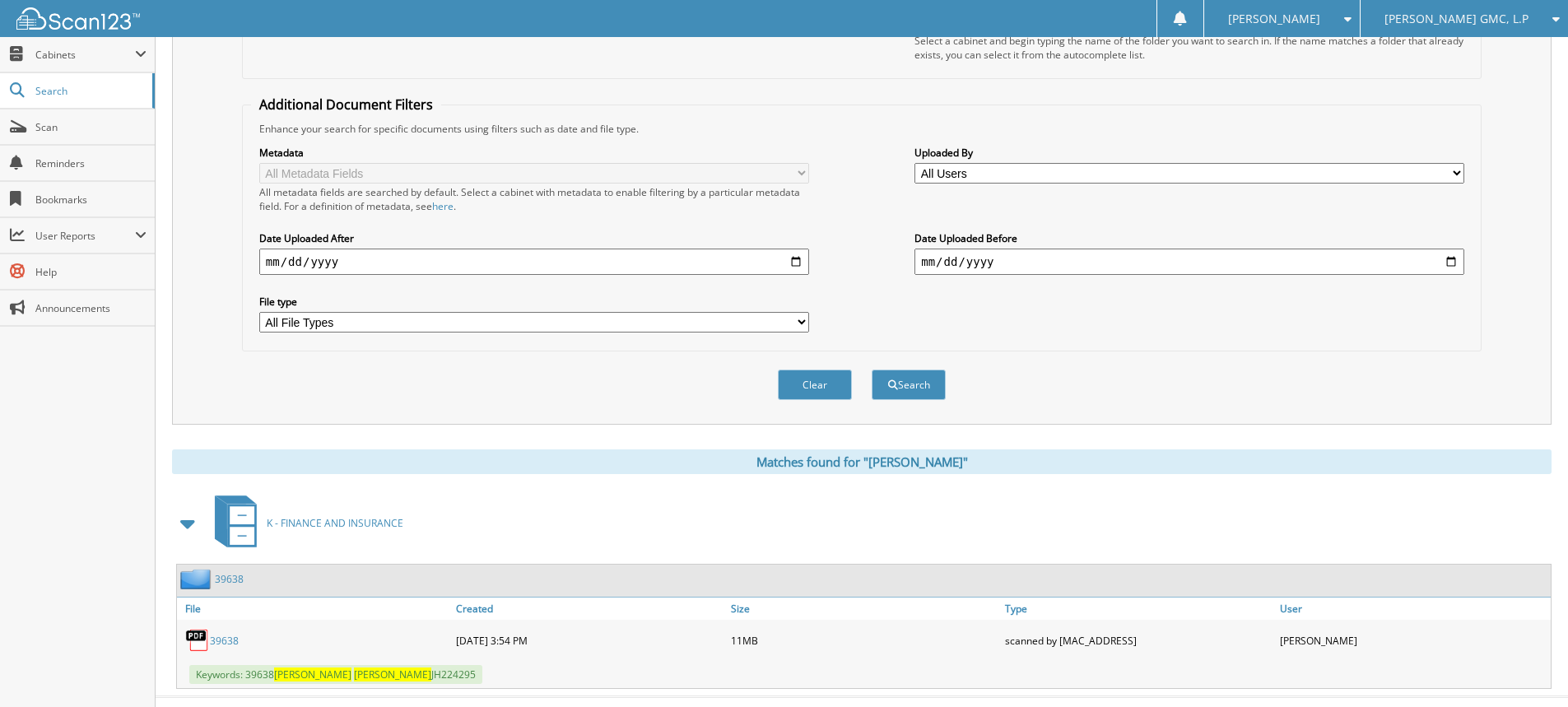
scroll to position [304, 0]
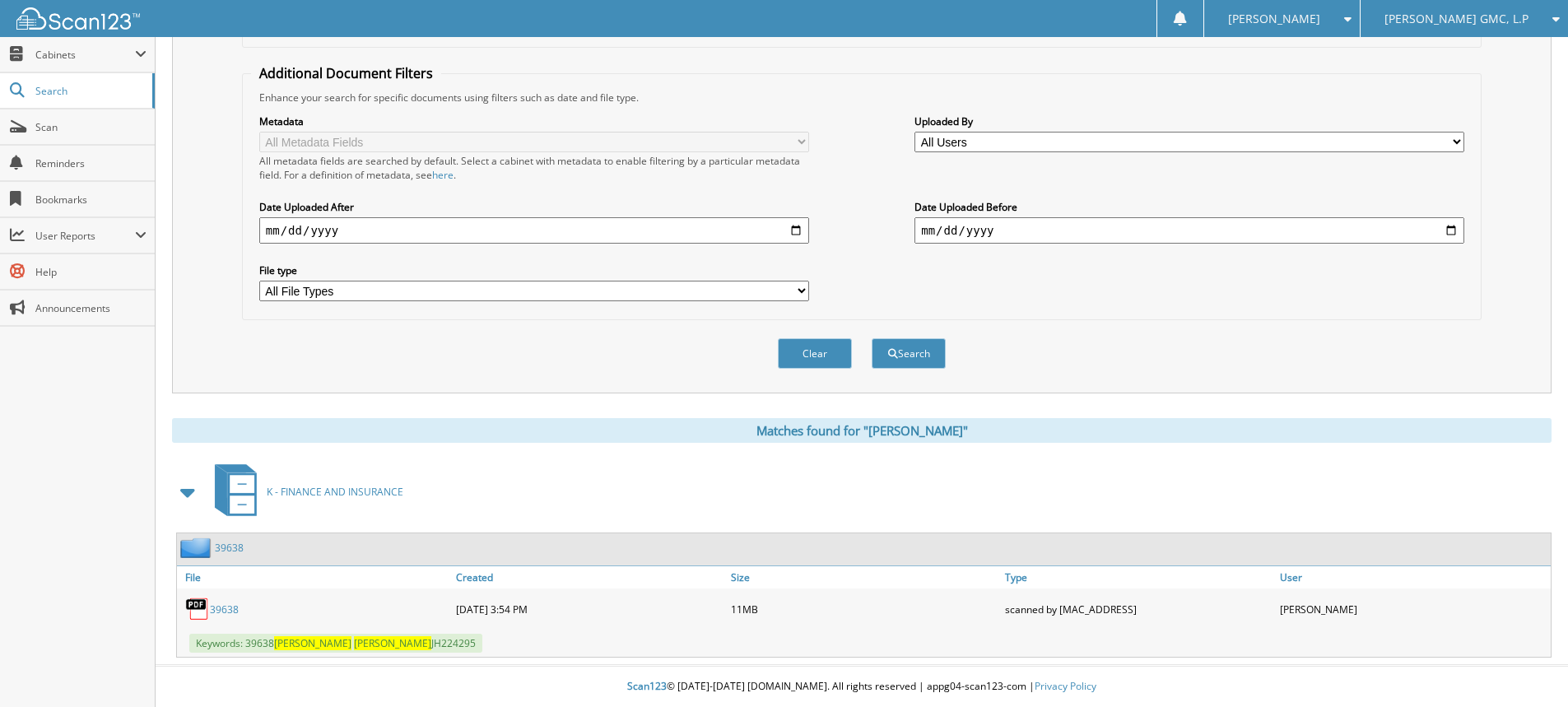
click at [222, 606] on link "39638" at bounding box center [224, 610] width 29 height 14
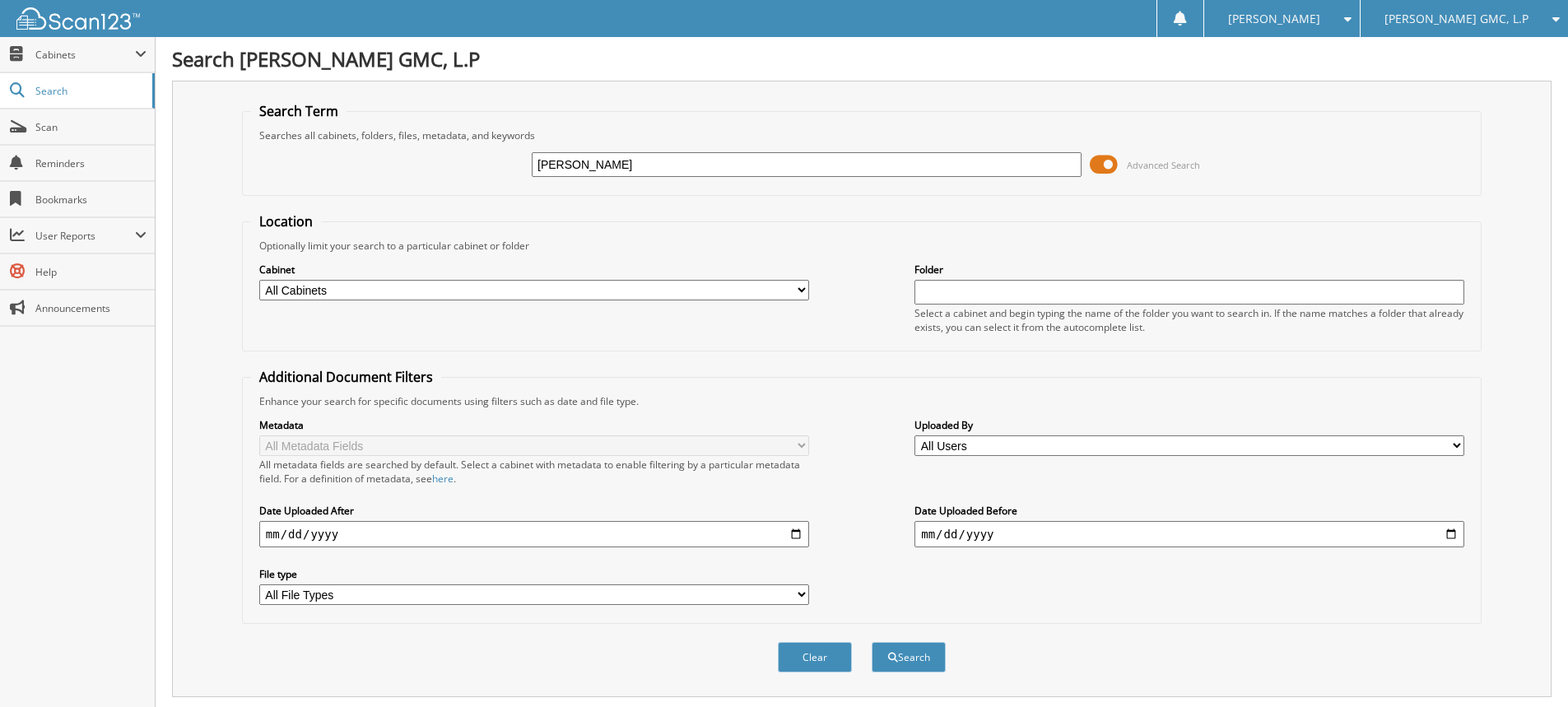
drag, startPoint x: 645, startPoint y: 164, endPoint x: 307, endPoint y: 156, distance: 338.1
click at [307, 156] on div "[PERSON_NAME] Advanced Search" at bounding box center [861, 164] width 1222 height 45
type input "[PERSON_NAME]"
click at [872, 642] on button "Search" at bounding box center [909, 657] width 74 height 31
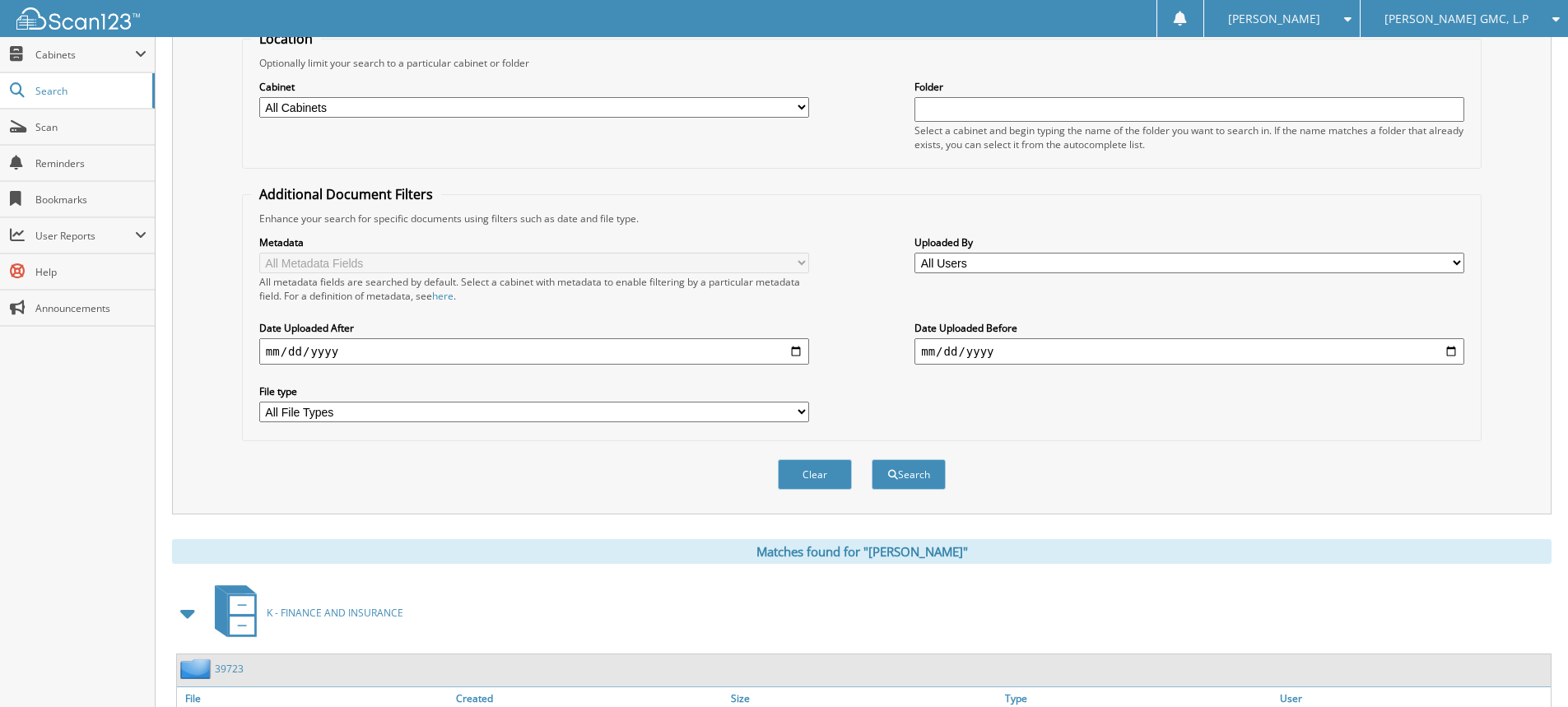
scroll to position [304, 0]
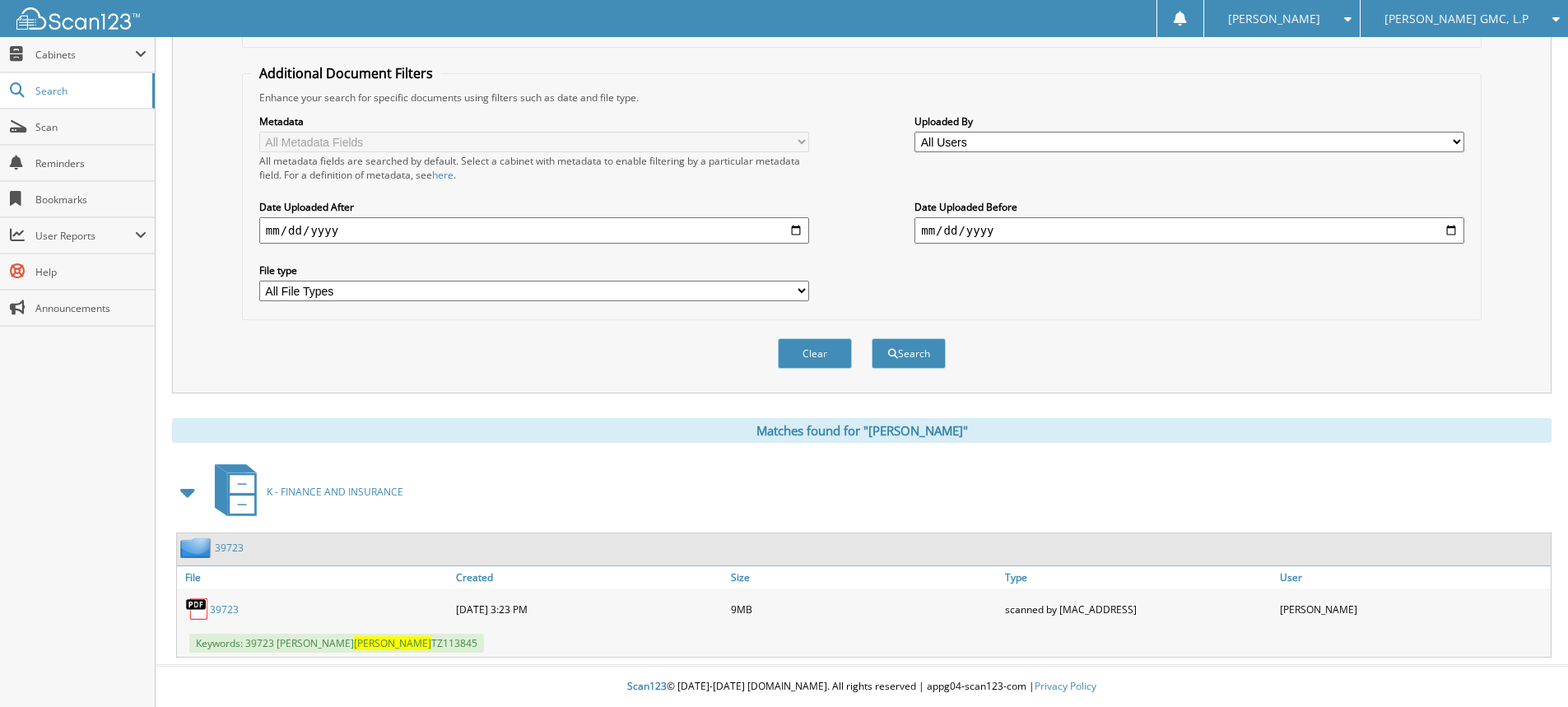
click at [223, 610] on link "39723" at bounding box center [224, 610] width 29 height 14
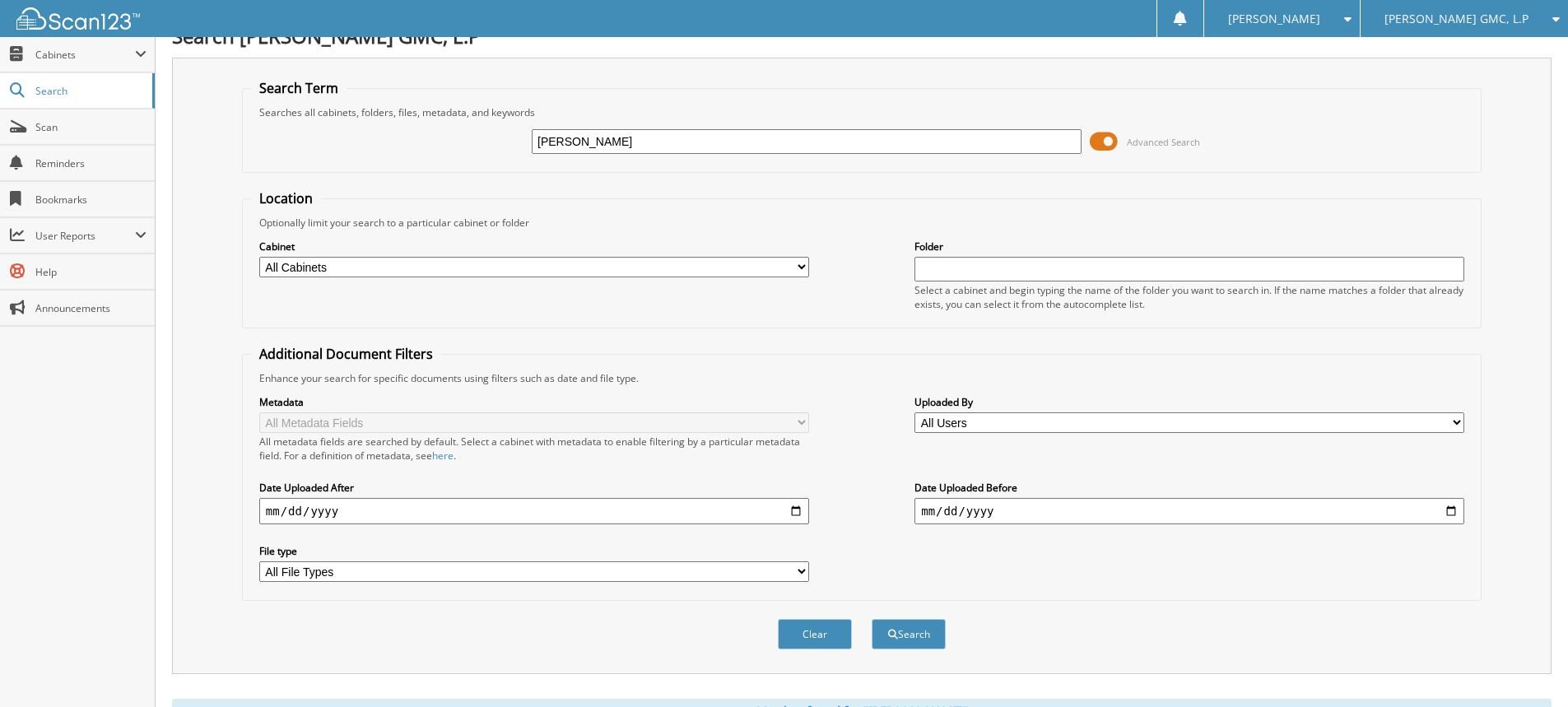
scroll to position [0, 0]
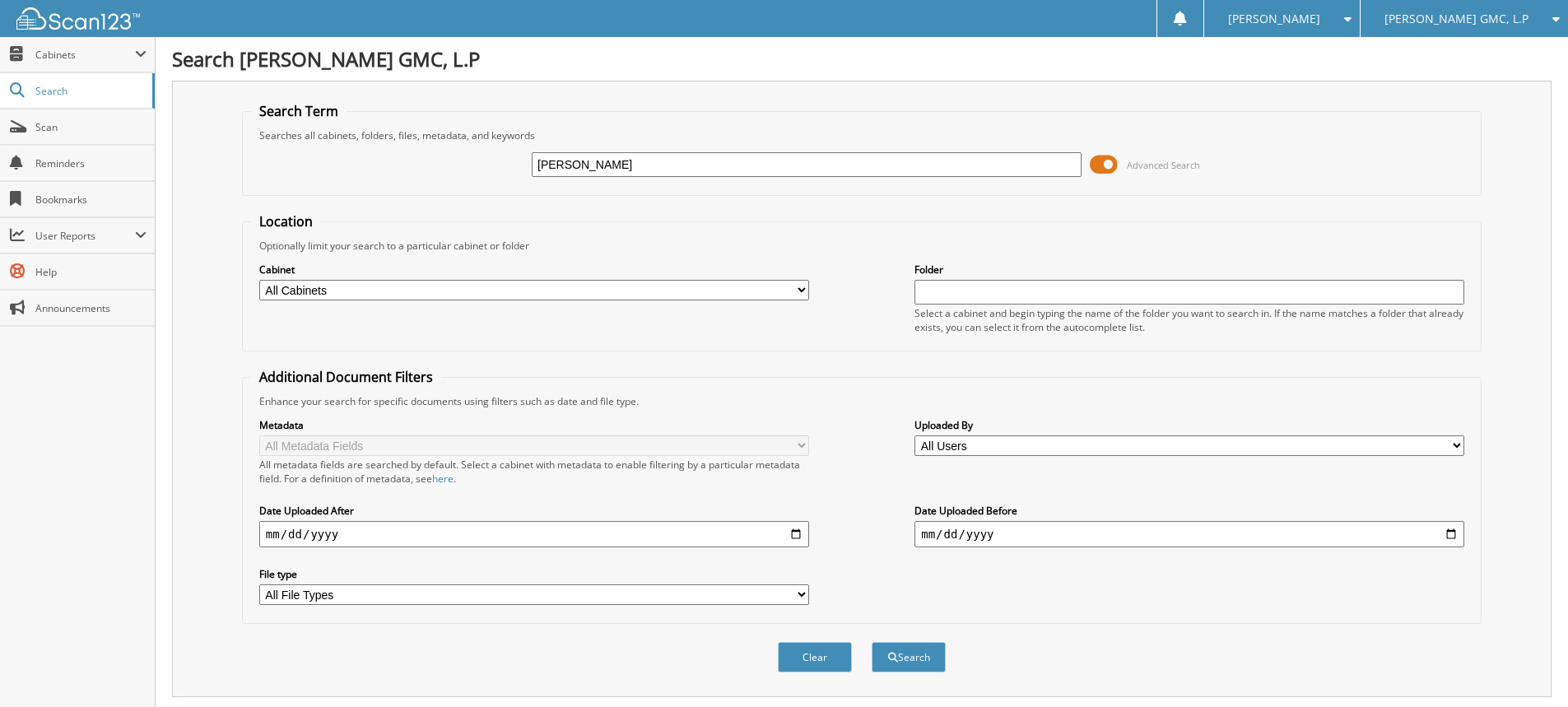
drag, startPoint x: 617, startPoint y: 164, endPoint x: 416, endPoint y: 158, distance: 201.1
click at [416, 163] on div "[PERSON_NAME] Advanced Search" at bounding box center [861, 164] width 1222 height 45
type input "[PERSON_NAME]"
click at [872, 642] on button "Search" at bounding box center [909, 657] width 74 height 31
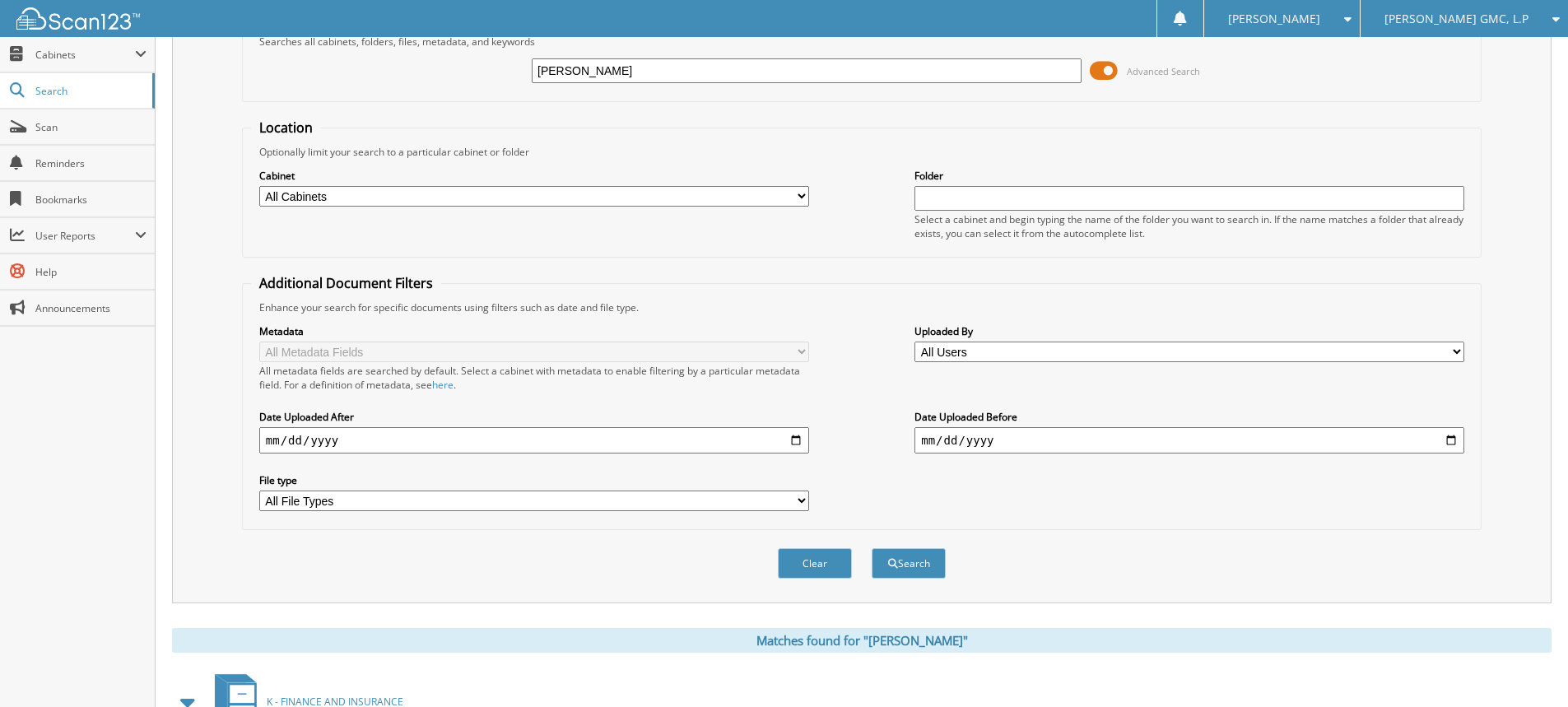
scroll to position [511, 0]
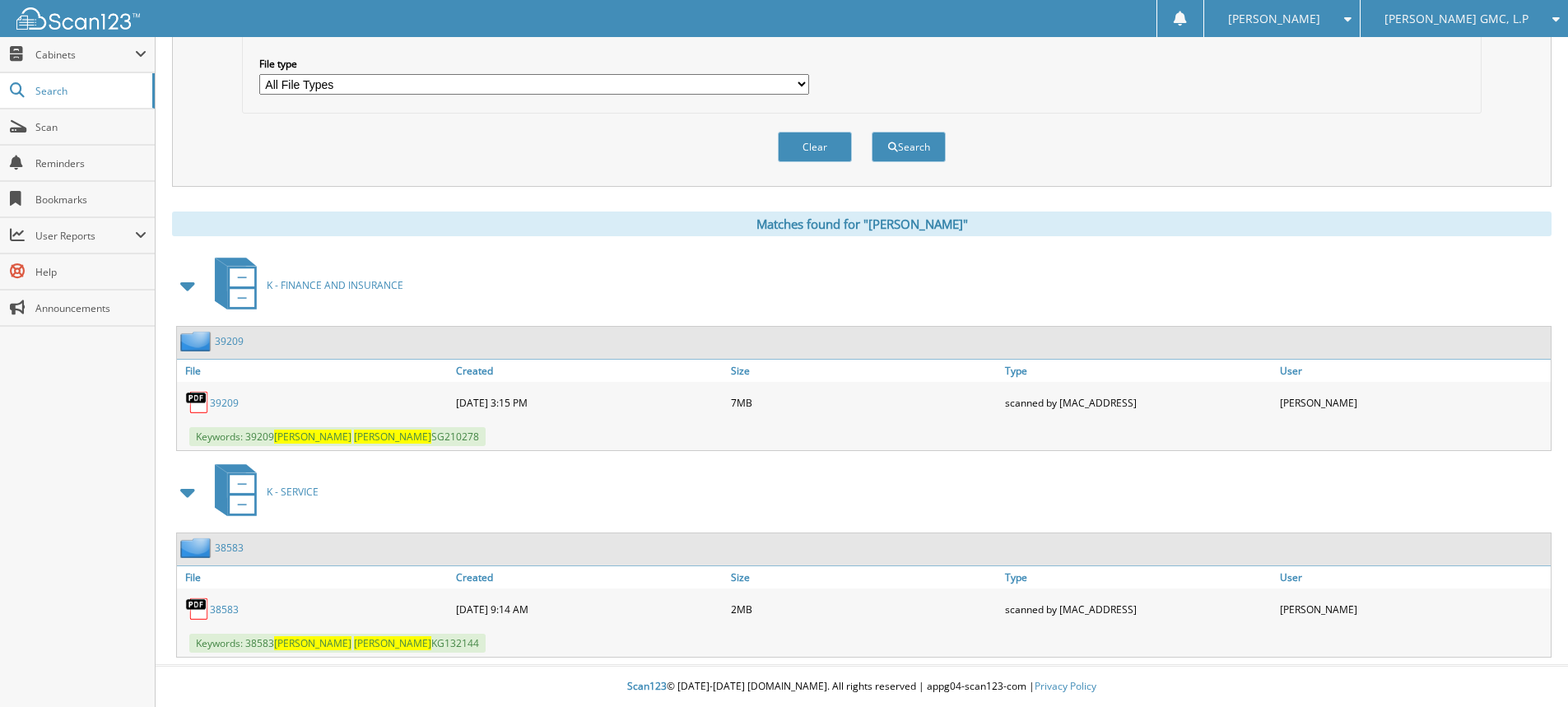
click at [230, 402] on link "39209" at bounding box center [224, 403] width 29 height 14
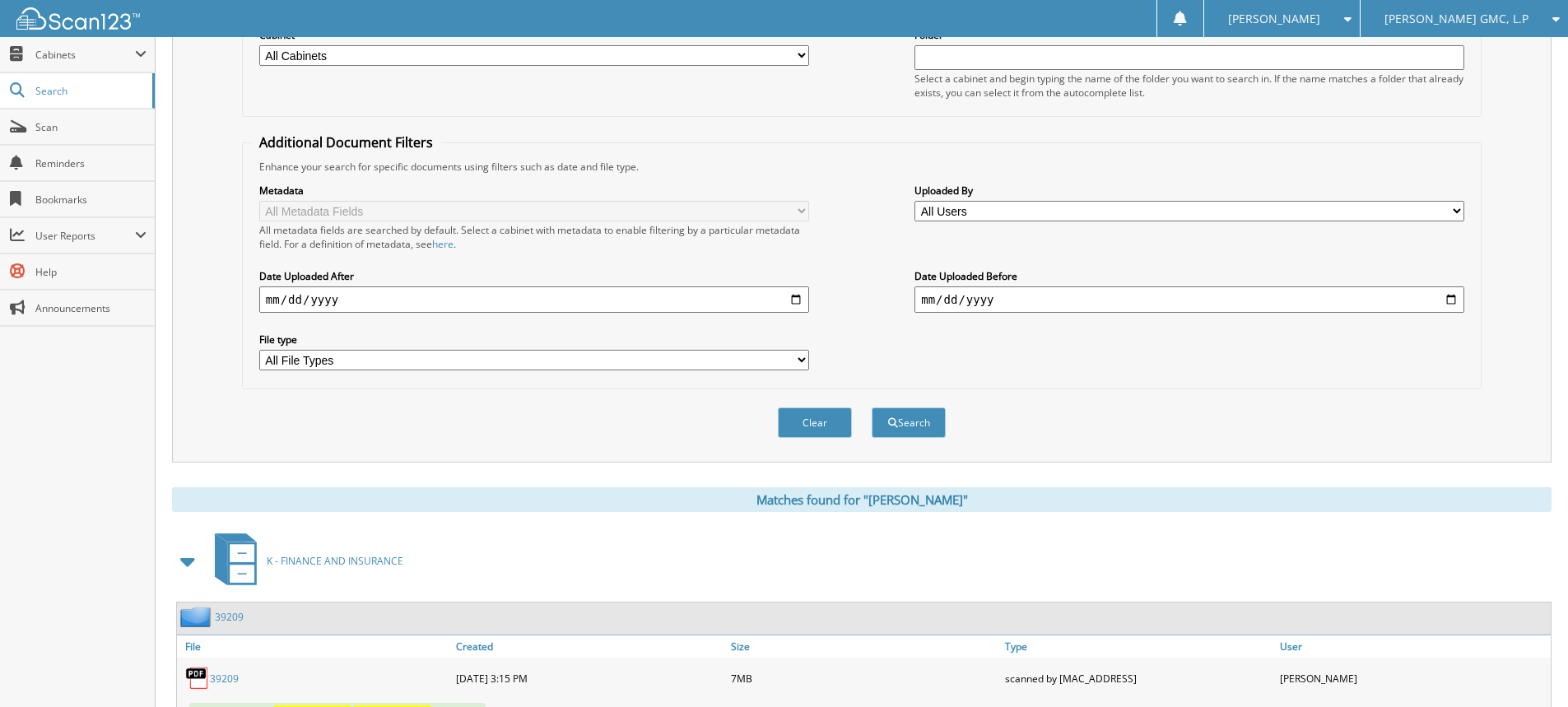
scroll to position [0, 0]
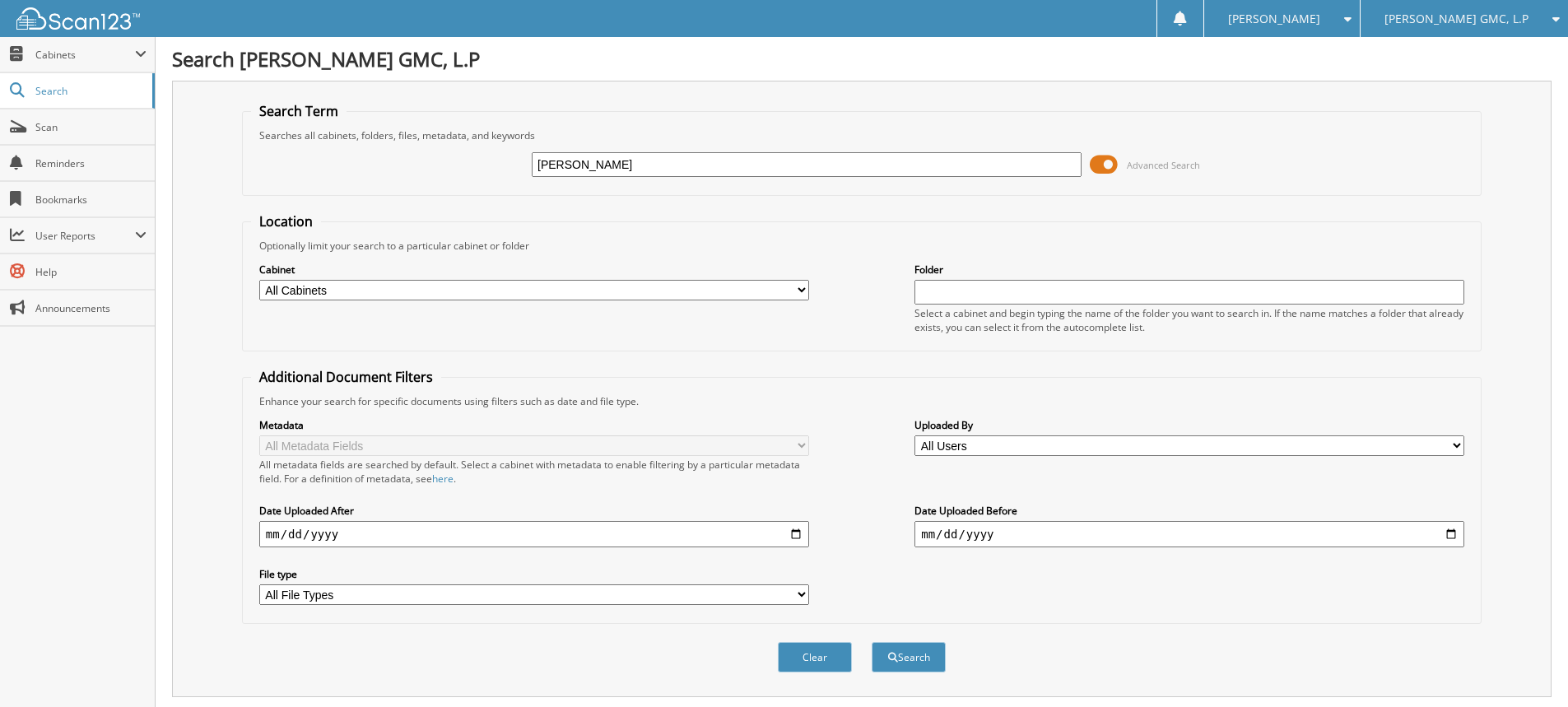
drag, startPoint x: 626, startPoint y: 165, endPoint x: 380, endPoint y: 171, distance: 246.1
click at [380, 171] on div "joann williams Advanced Search" at bounding box center [861, 164] width 1222 height 45
type input "medrano"
click at [872, 642] on button "Search" at bounding box center [909, 657] width 74 height 31
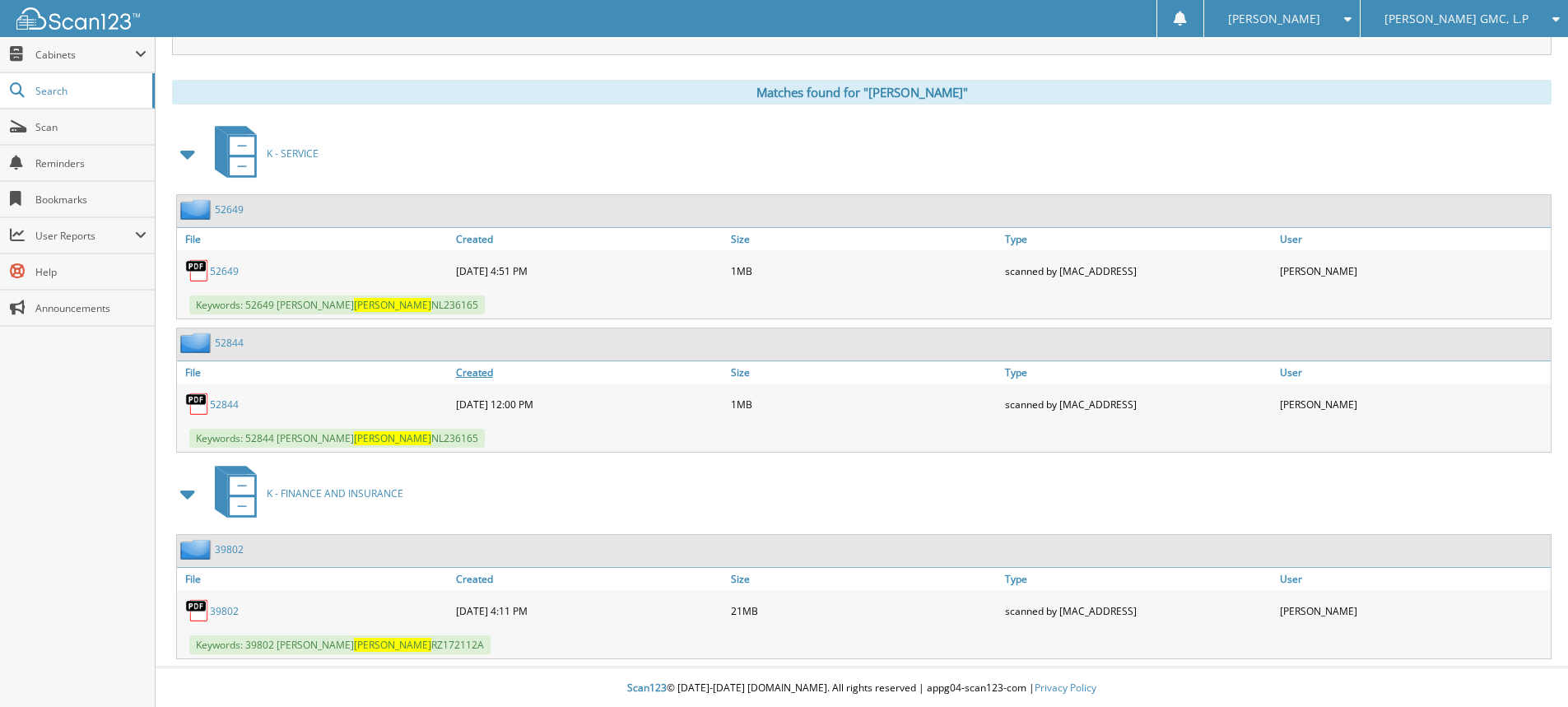
scroll to position [645, 0]
click at [216, 612] on link "39802" at bounding box center [224, 610] width 29 height 14
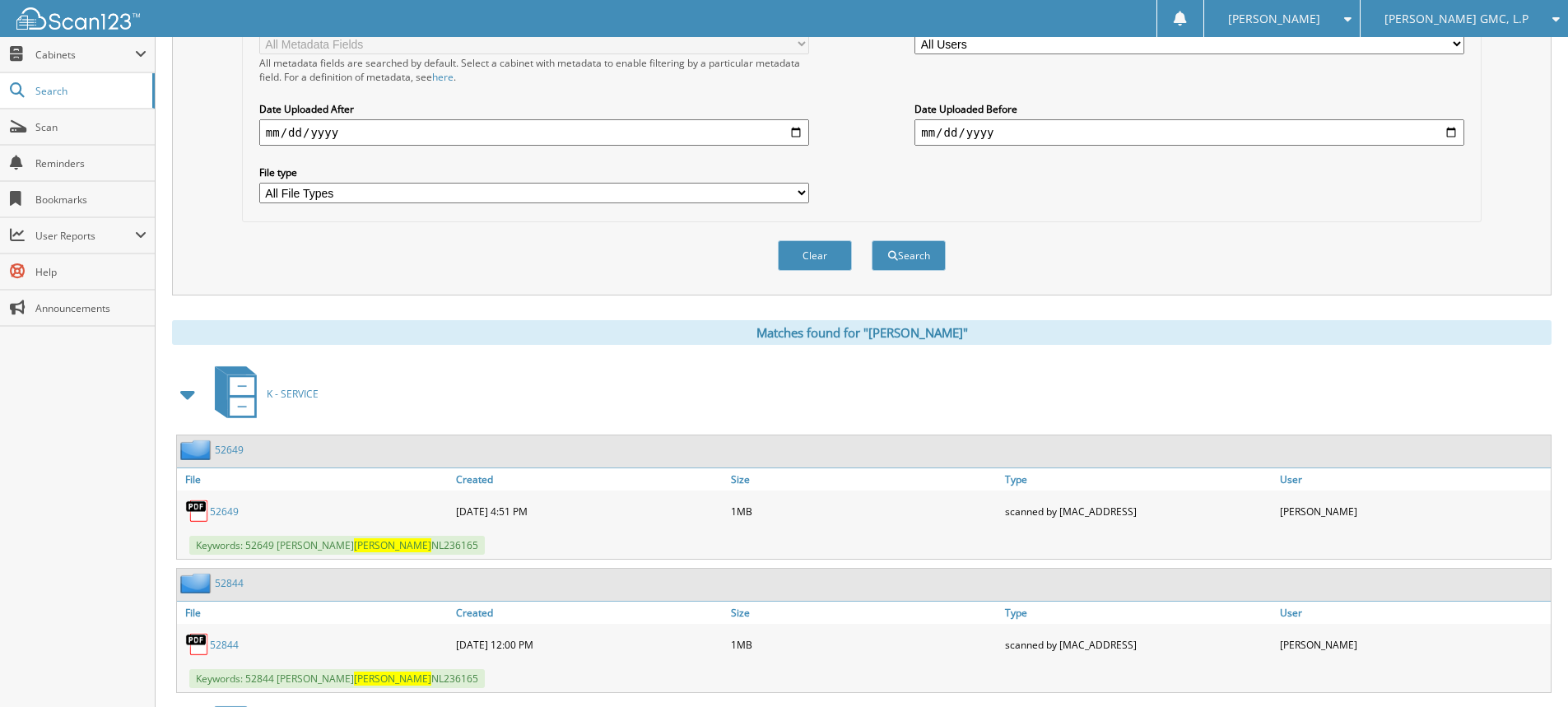
scroll to position [68, 0]
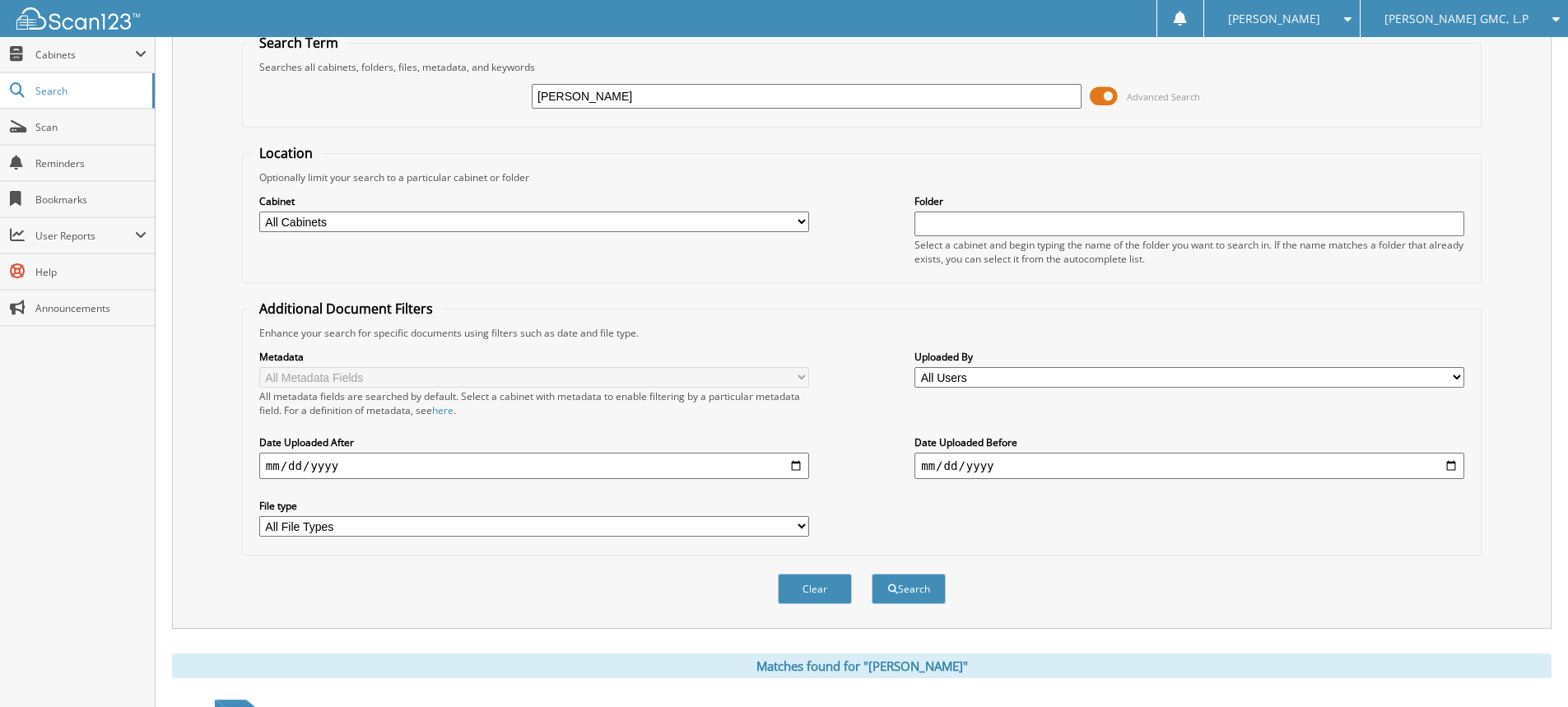
drag, startPoint x: 605, startPoint y: 95, endPoint x: 314, endPoint y: 91, distance: 291.0
click at [314, 91] on div "[PERSON_NAME] Advanced Search" at bounding box center [861, 96] width 1222 height 45
type input "39737"
click at [872, 574] on button "Search" at bounding box center [909, 589] width 74 height 31
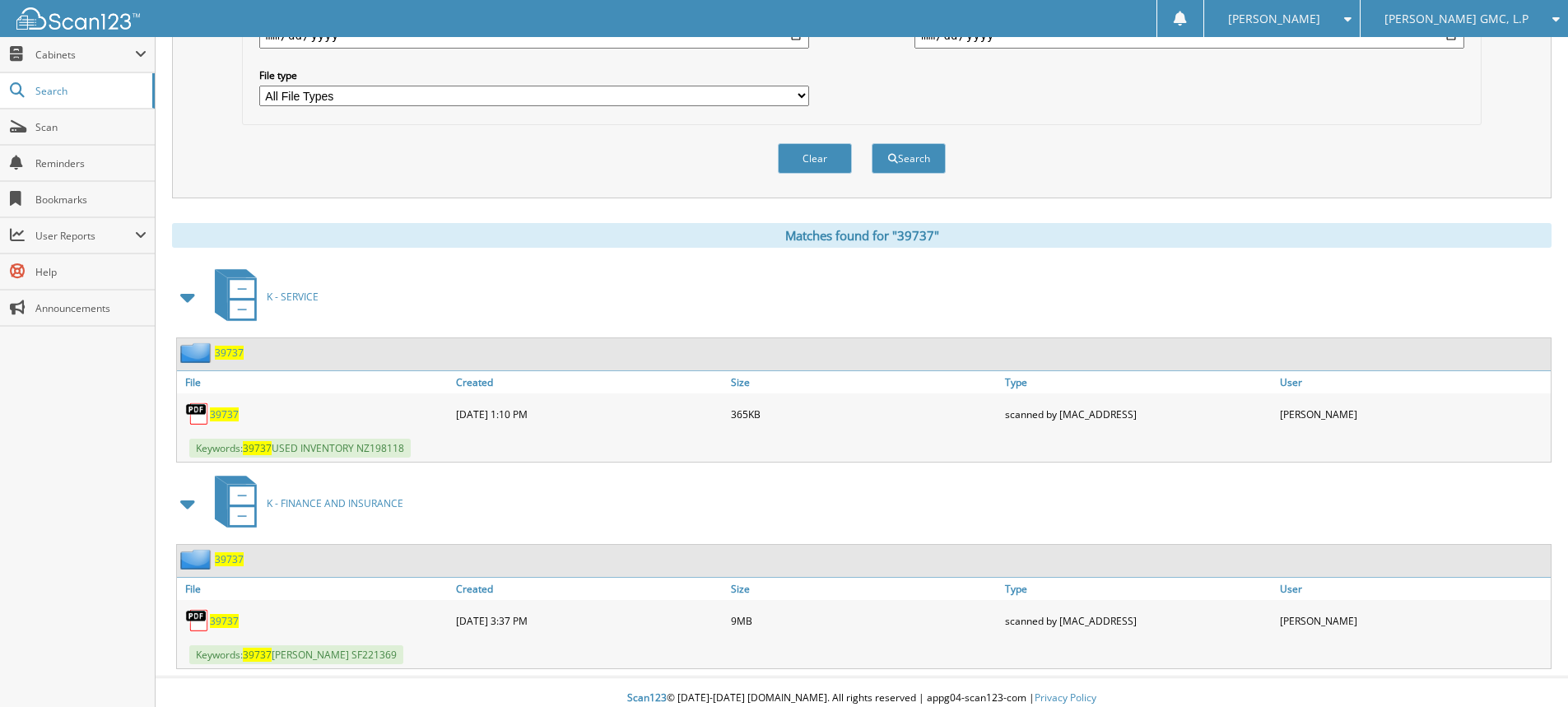
scroll to position [511, 0]
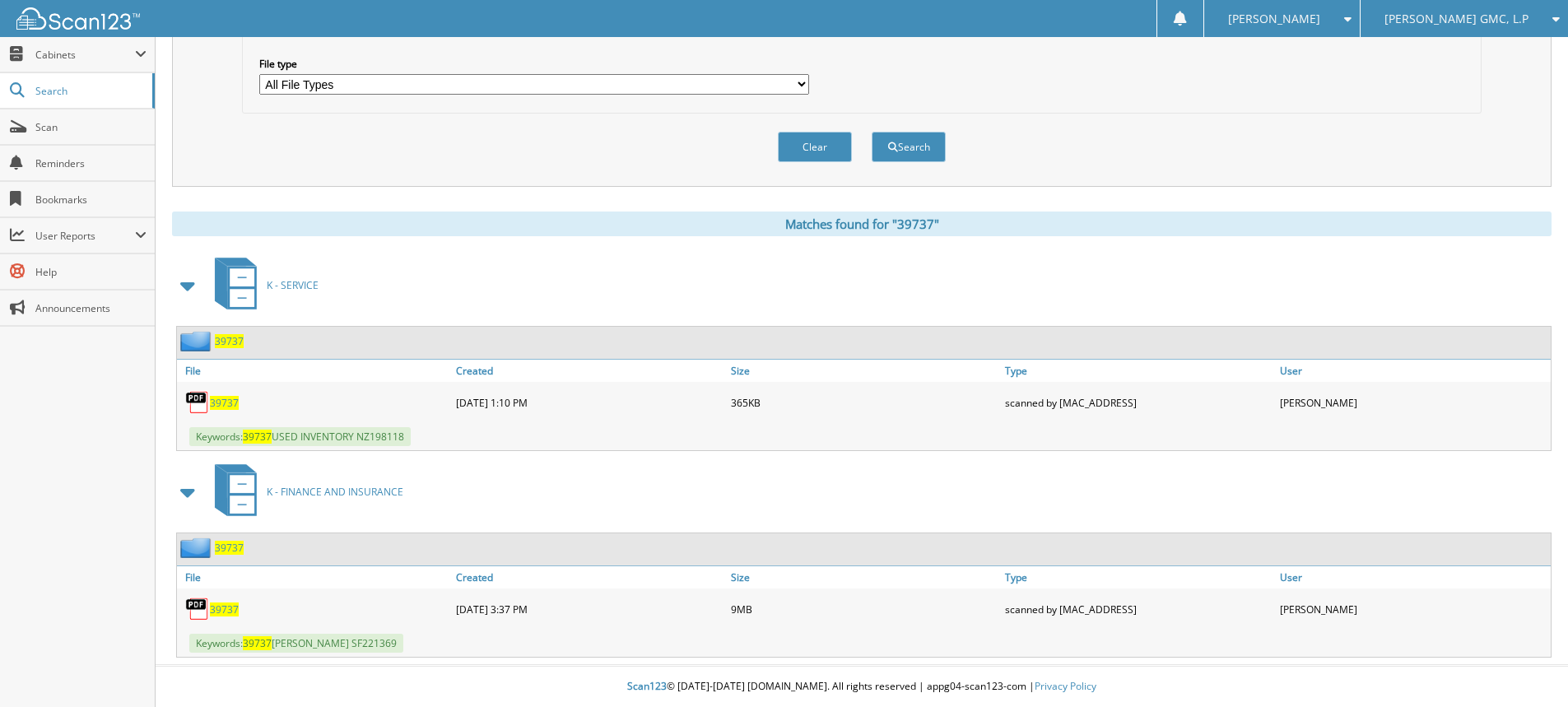
click at [223, 609] on span "39737" at bounding box center [224, 610] width 29 height 14
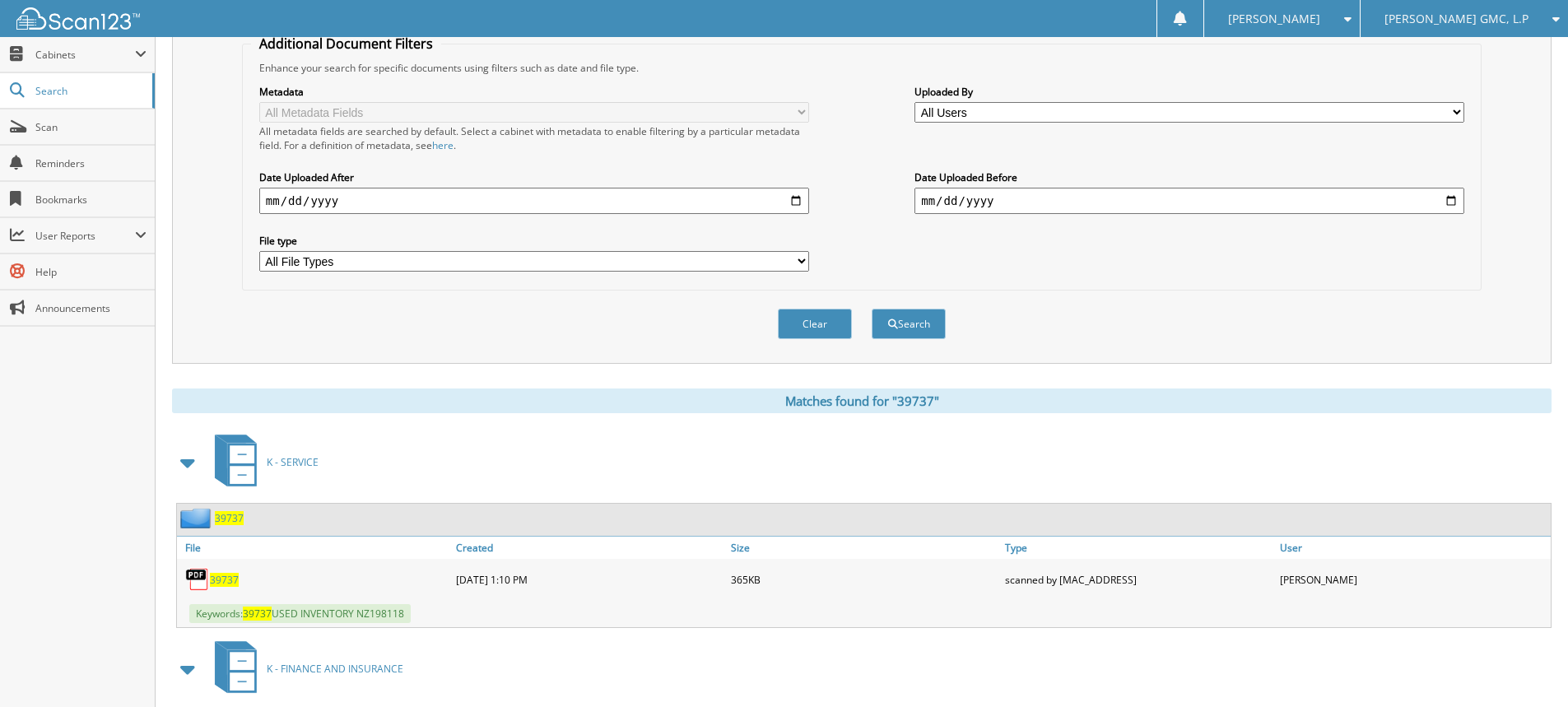
scroll to position [100, 0]
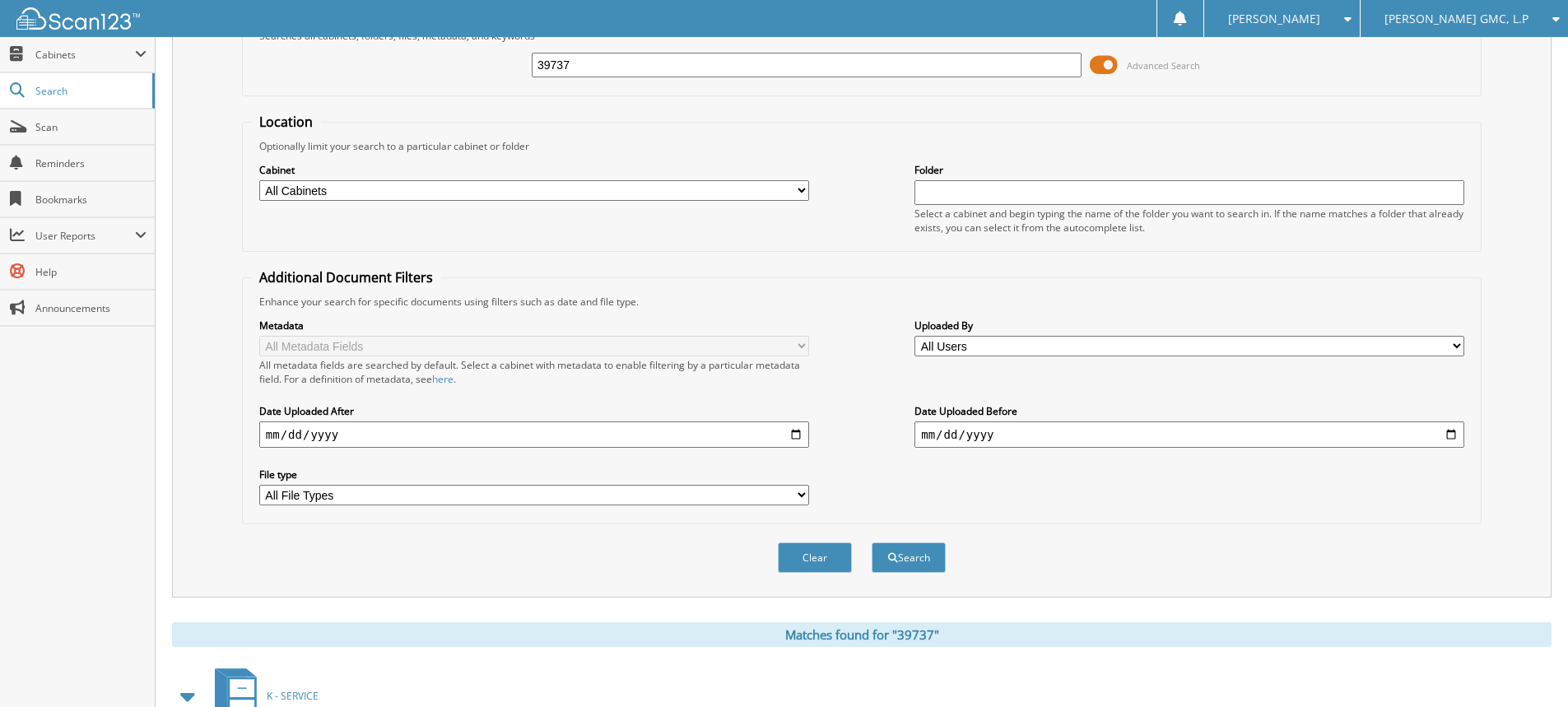
drag, startPoint x: 596, startPoint y: 65, endPoint x: 405, endPoint y: 54, distance: 191.3
click at [414, 52] on div "39737 Advanced Search" at bounding box center [861, 65] width 1222 height 45
type input "39802"
click at [872, 542] on button "Search" at bounding box center [909, 557] width 74 height 31
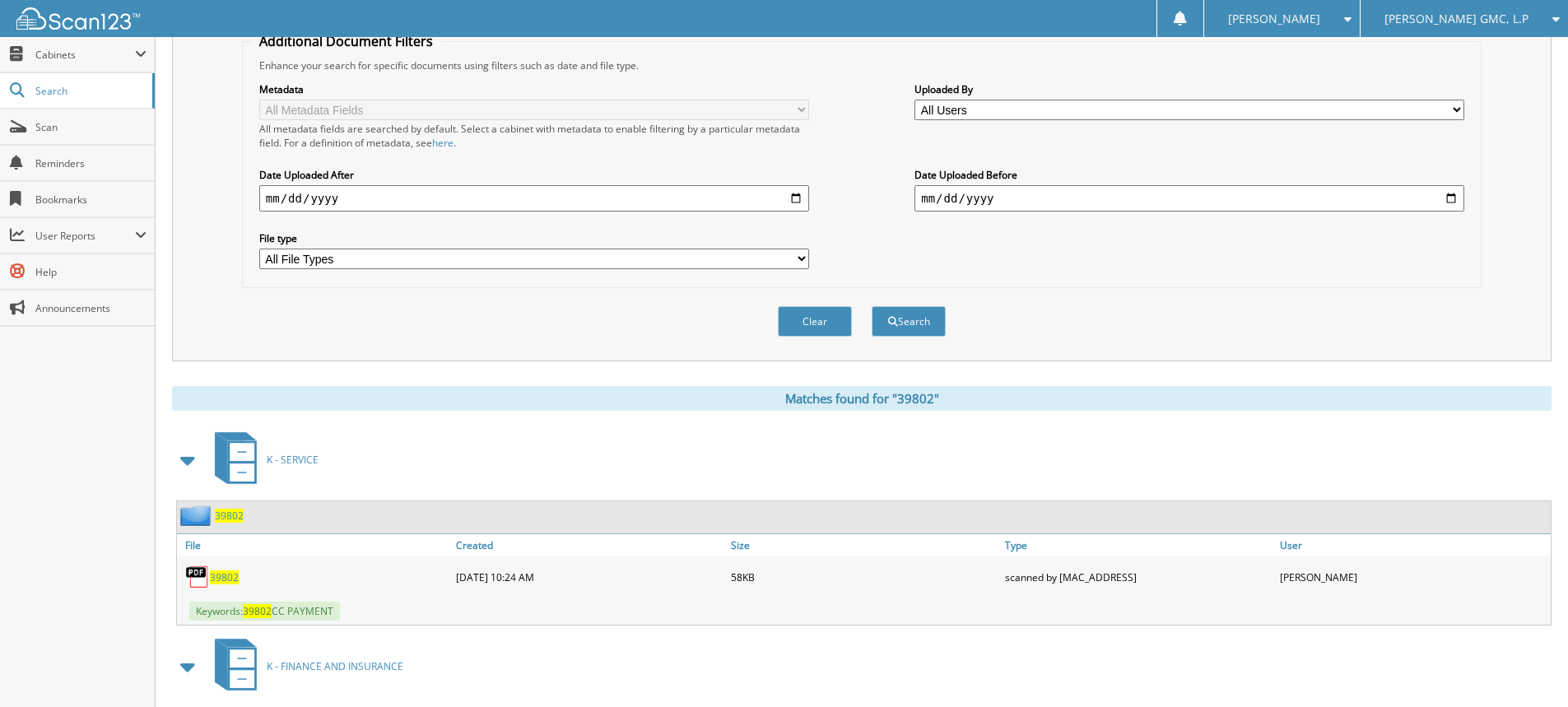
scroll to position [494, 0]
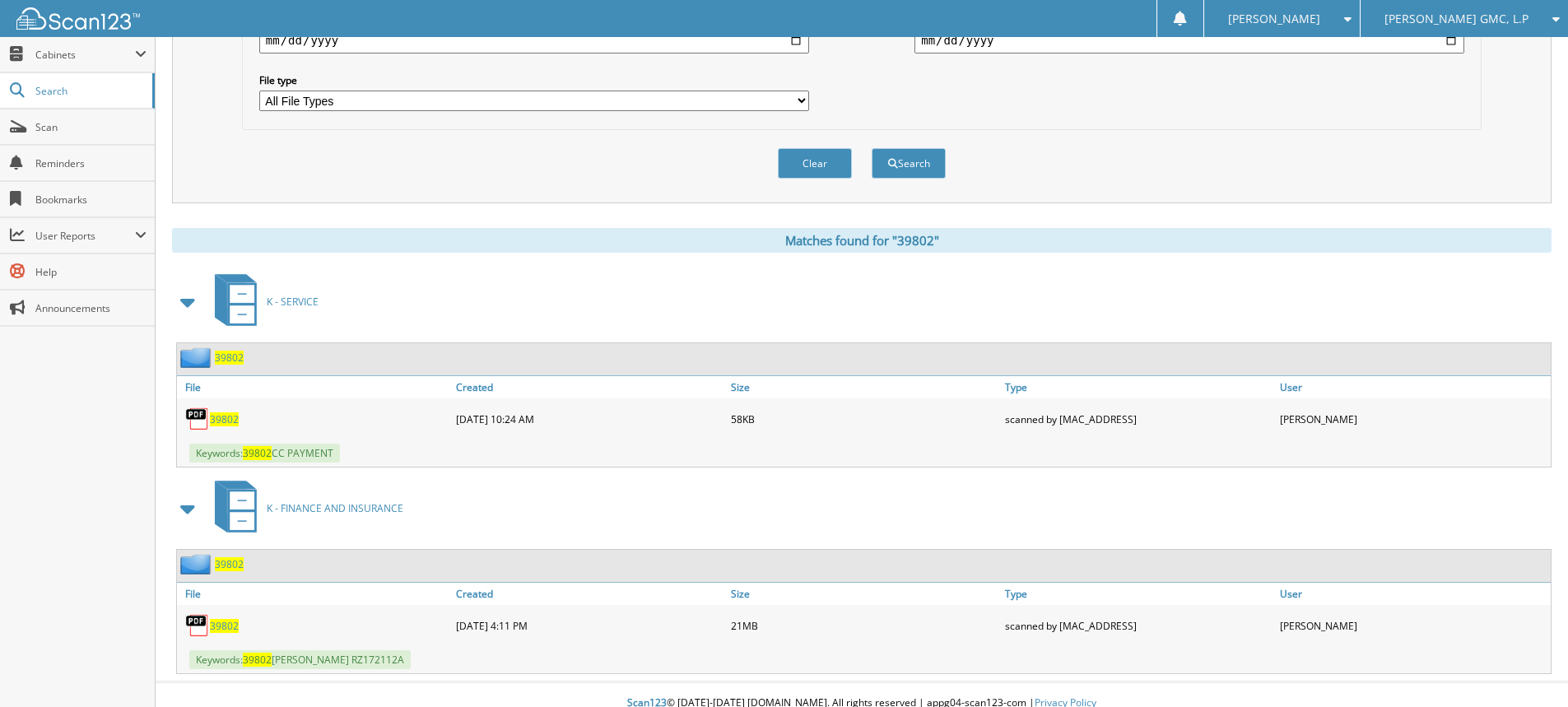
click at [225, 626] on span "39802" at bounding box center [224, 626] width 29 height 14
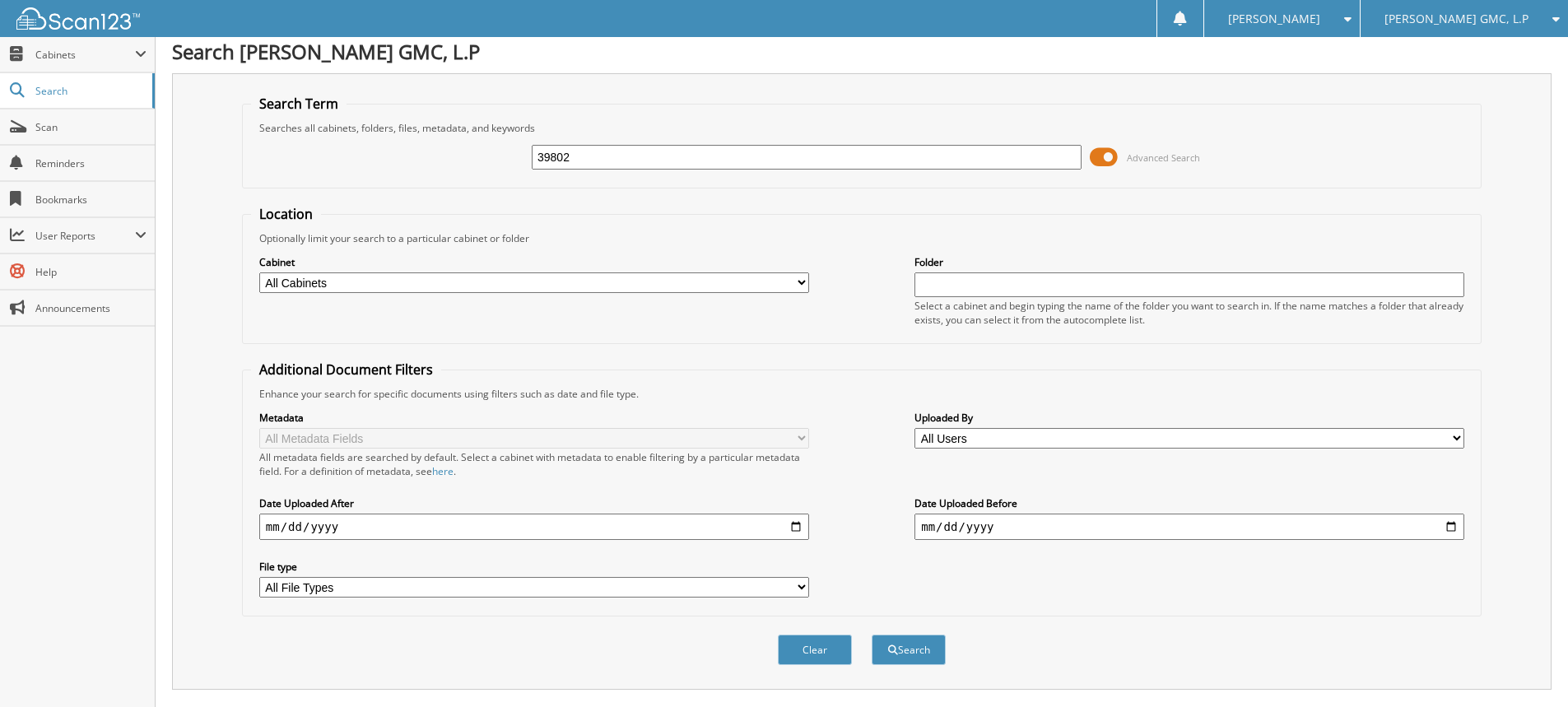
scroll to position [0, 0]
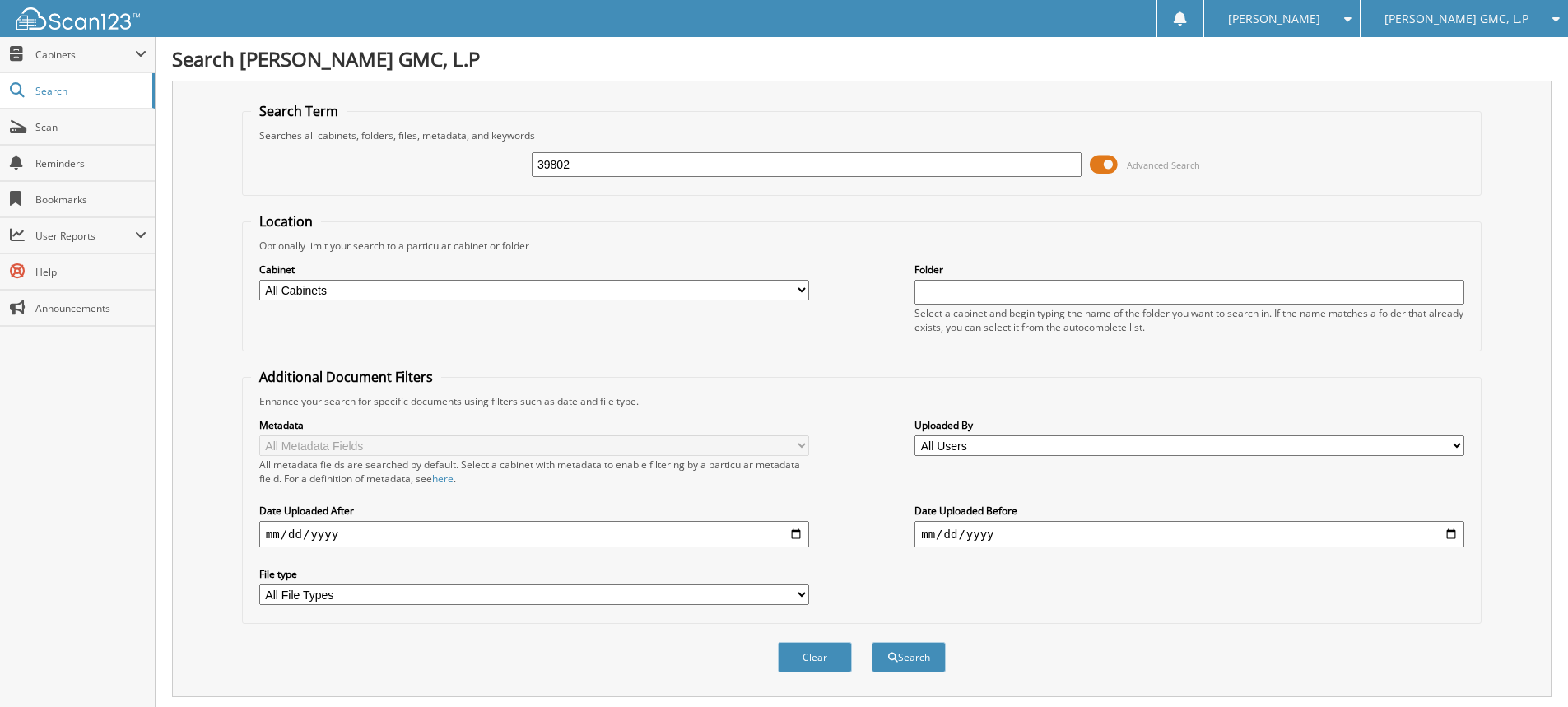
drag, startPoint x: 589, startPoint y: 159, endPoint x: 325, endPoint y: 165, distance: 264.1
click at [325, 165] on div "39802 Advanced Search" at bounding box center [861, 164] width 1222 height 45
type input "grissom"
click at [872, 642] on button "Search" at bounding box center [909, 657] width 74 height 31
